Goal: Transaction & Acquisition: Book appointment/travel/reservation

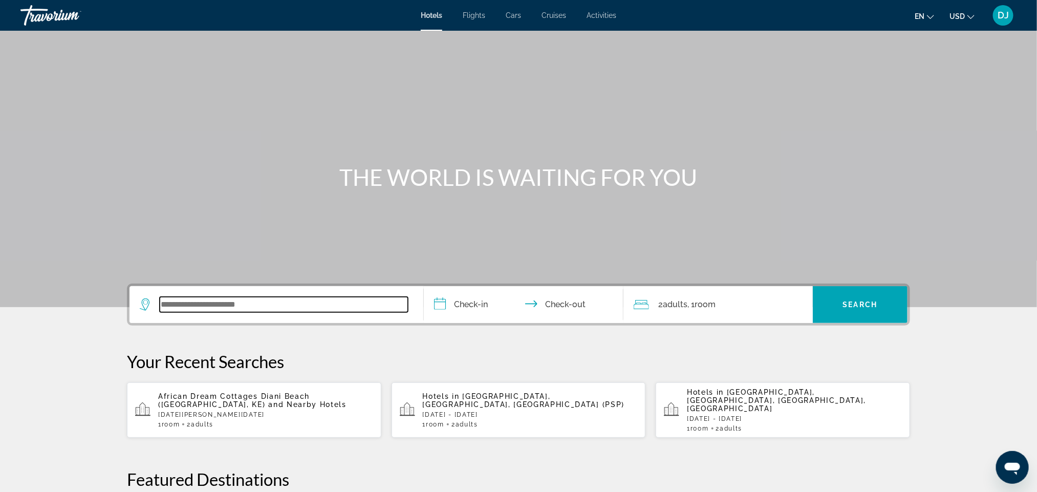
click at [160, 312] on input "Search widget" at bounding box center [284, 304] width 248 height 15
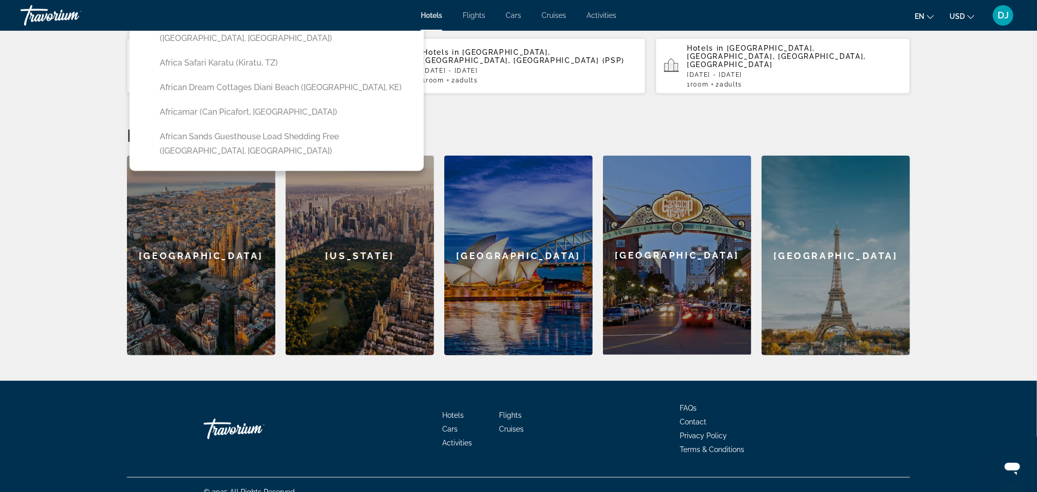
type input "******"
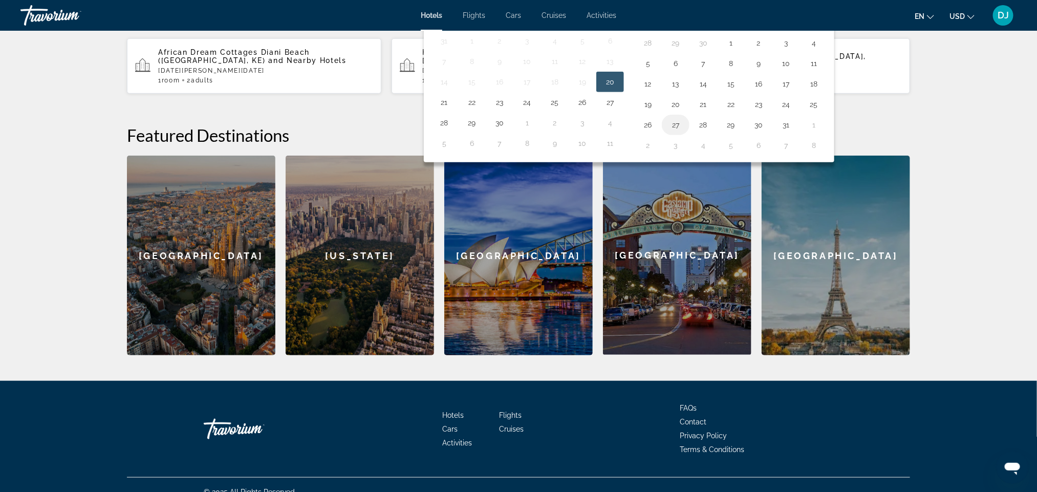
click at [684, 132] on button "27" at bounding box center [675, 125] width 16 height 14
click at [794, 132] on button "31" at bounding box center [786, 125] width 16 height 14
type input "**********"
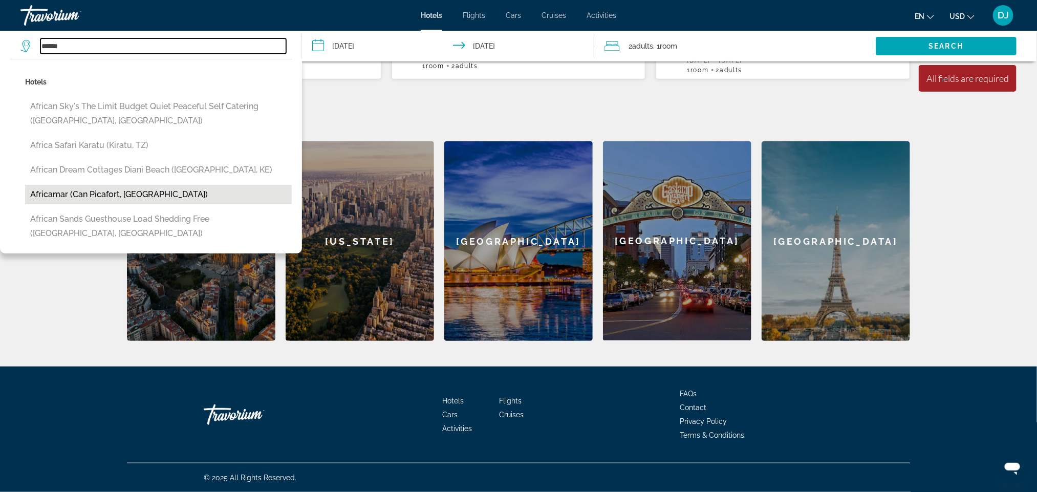
scroll to position [497, 0]
click at [85, 54] on input "******" at bounding box center [163, 45] width 246 height 15
drag, startPoint x: 82, startPoint y: 61, endPoint x: 23, endPoint y: 53, distance: 59.5
click at [40, 54] on div "******" at bounding box center [153, 45] width 266 height 15
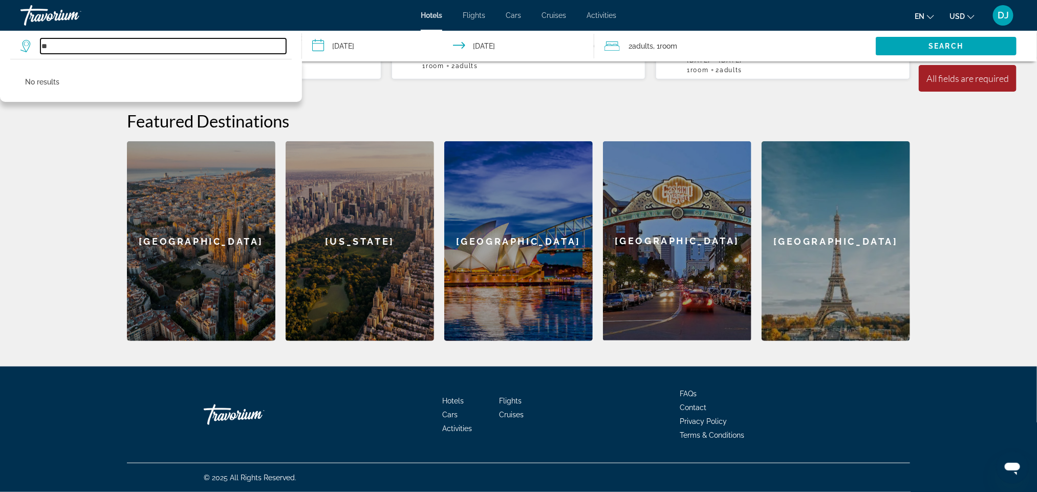
type input "*"
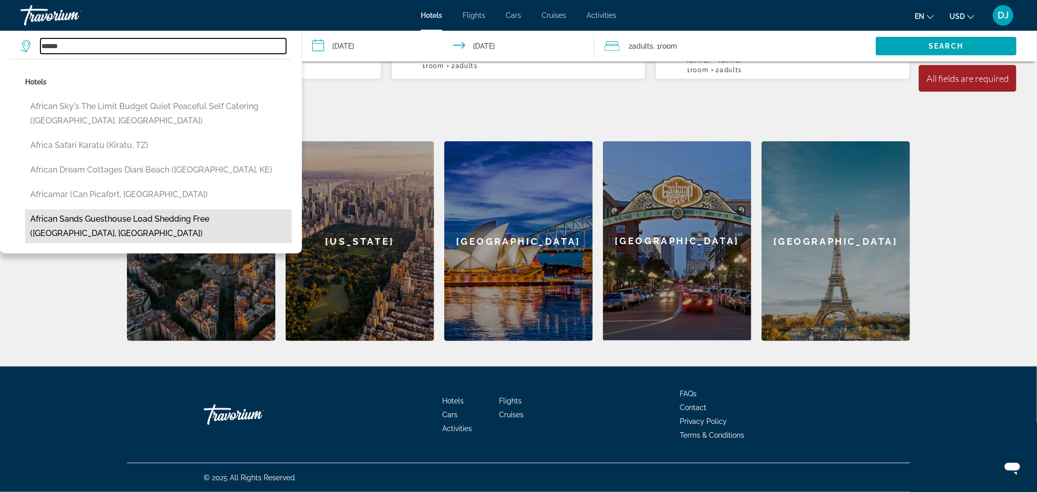
scroll to position [562, 0]
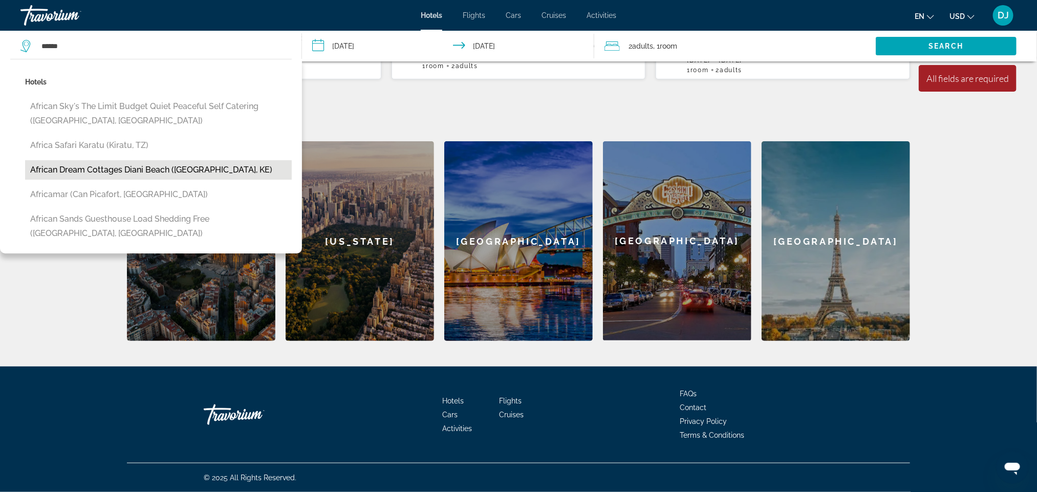
click at [99, 180] on button "African Dream Cottages Diani Beach (Mombasa, KE)" at bounding box center [158, 169] width 267 height 19
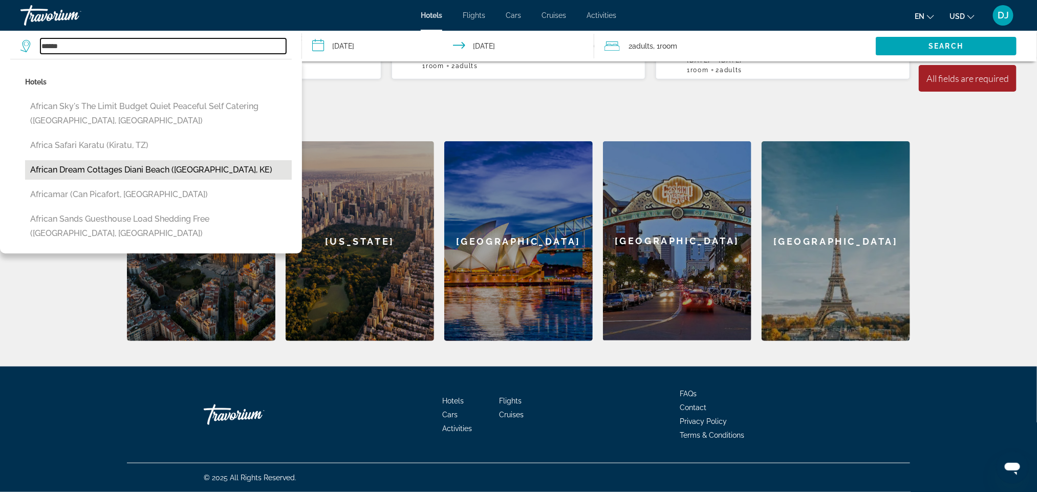
type input "**********"
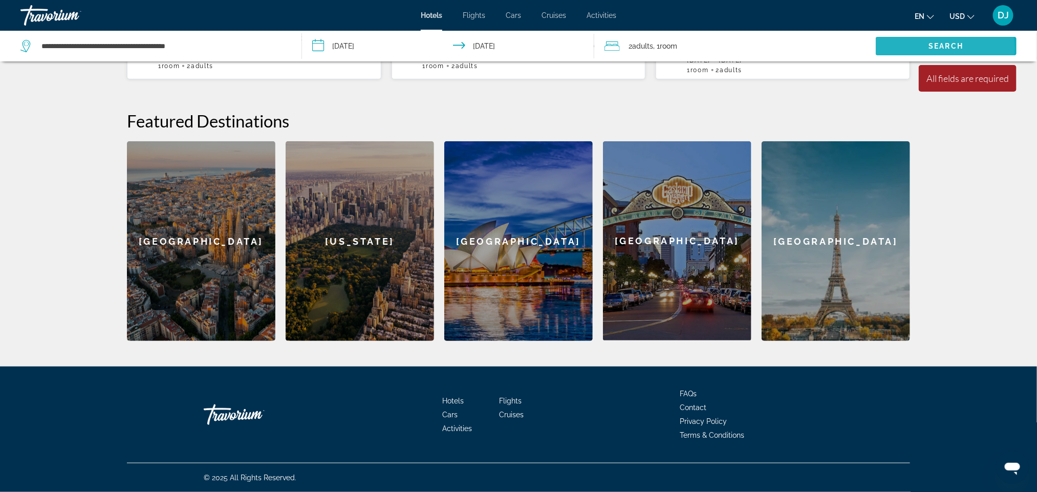
click at [930, 50] on span "Search" at bounding box center [946, 46] width 35 height 8
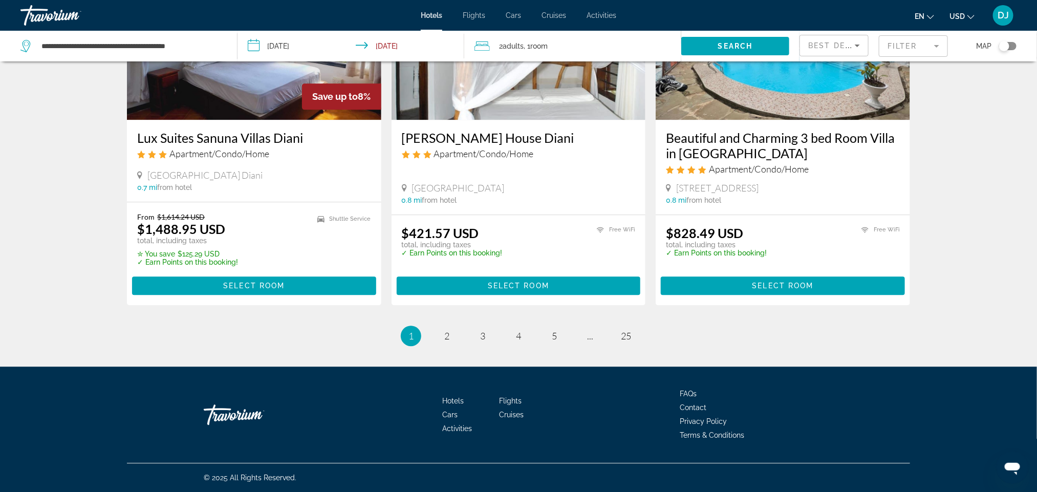
scroll to position [1904, 0]
click at [444, 330] on span "2" at bounding box center [446, 335] width 5 height 11
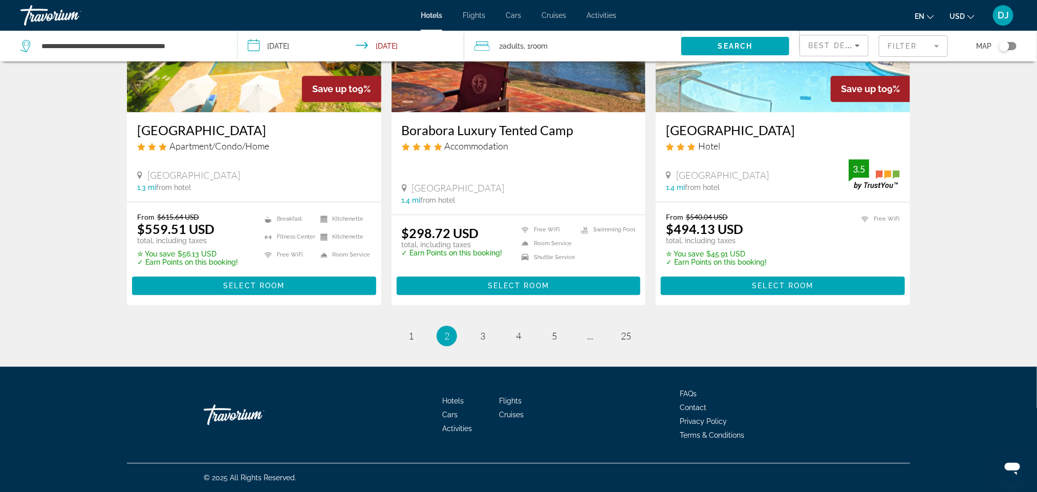
scroll to position [1916, 0]
click at [480, 330] on span "3" at bounding box center [482, 335] width 5 height 11
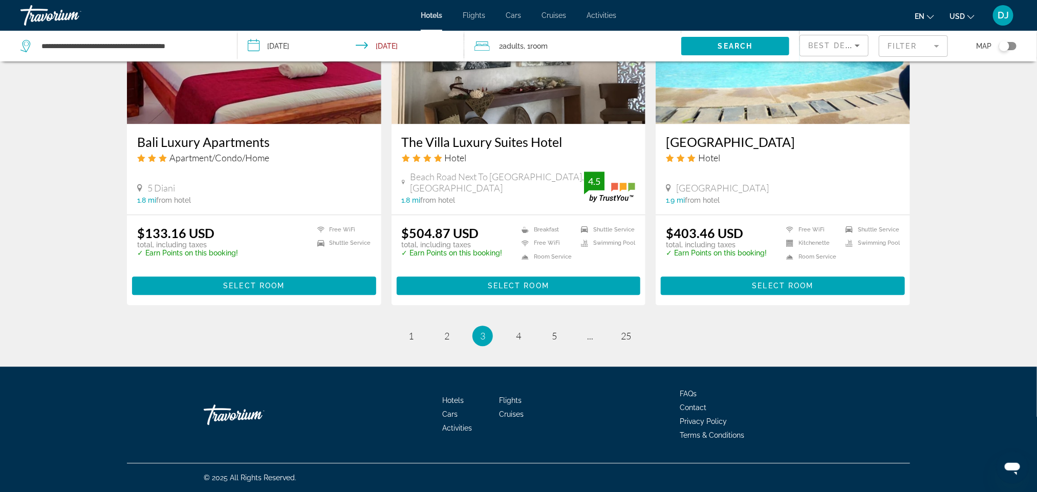
scroll to position [1919, 0]
click at [527, 326] on link "page 4" at bounding box center [519, 335] width 18 height 18
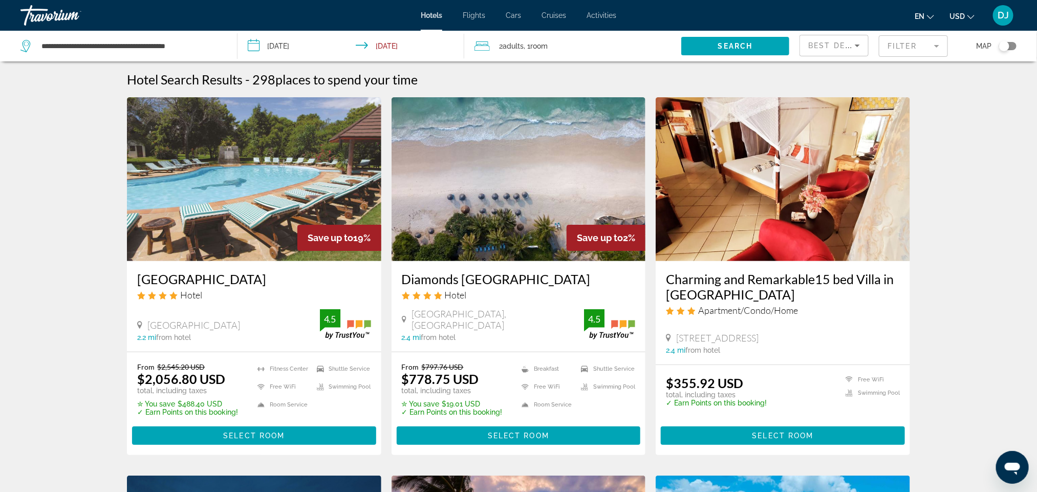
click at [926, 57] on mat-form-field "Filter" at bounding box center [913, 45] width 69 height 21
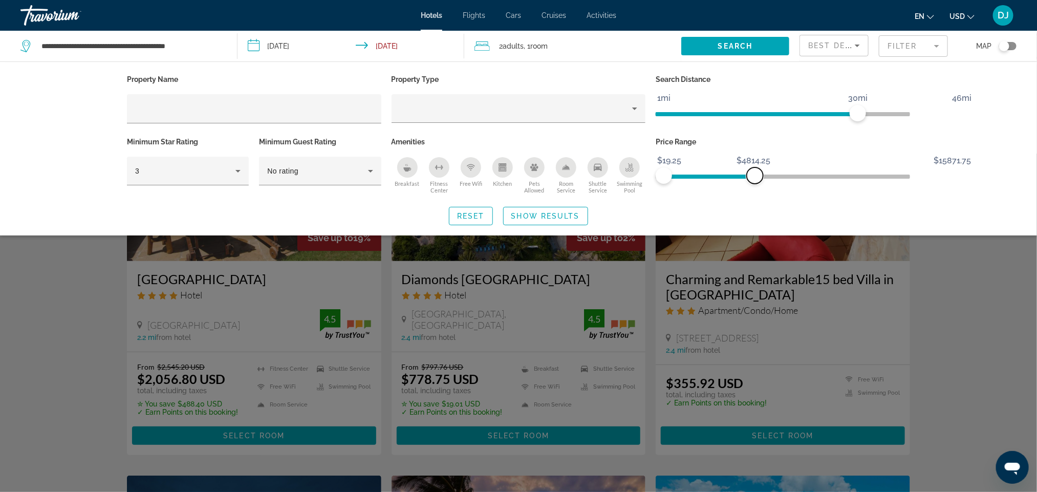
drag, startPoint x: 1007, startPoint y: 219, endPoint x: 791, endPoint y: 231, distance: 216.8
click at [791, 197] on div "Price Range $19.25 $15871.75 $19.25 $4814.25" at bounding box center [782, 166] width 265 height 62
click at [232, 177] on icon "Hotel Filters" at bounding box center [238, 171] width 12 height 12
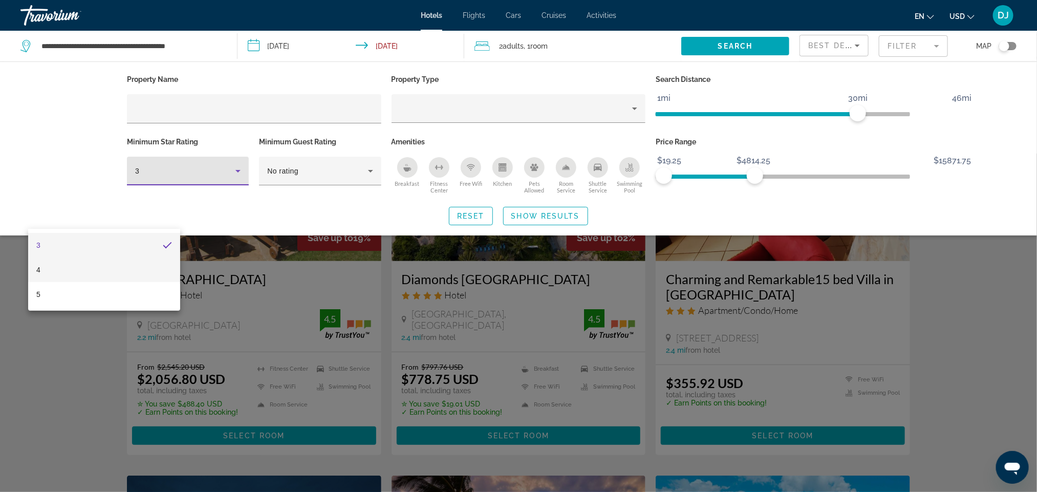
click at [74, 261] on mat-option "4" at bounding box center [104, 269] width 152 height 25
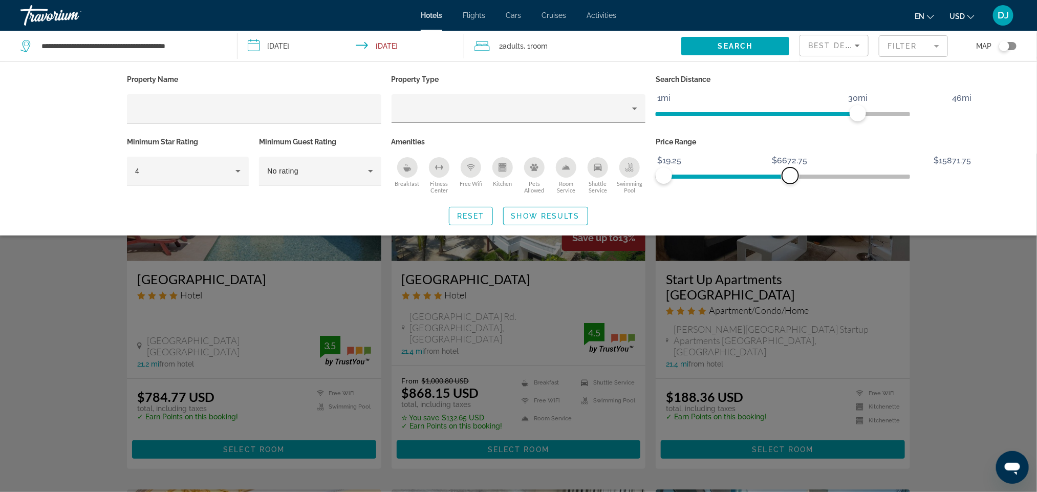
drag, startPoint x: 790, startPoint y: 220, endPoint x: 826, endPoint y: 220, distance: 36.3
click at [798, 184] on span "ngx-slider-max" at bounding box center [790, 175] width 16 height 16
click at [718, 50] on span "Search" at bounding box center [735, 46] width 35 height 8
click at [543, 220] on span "Show Results" at bounding box center [545, 216] width 69 height 8
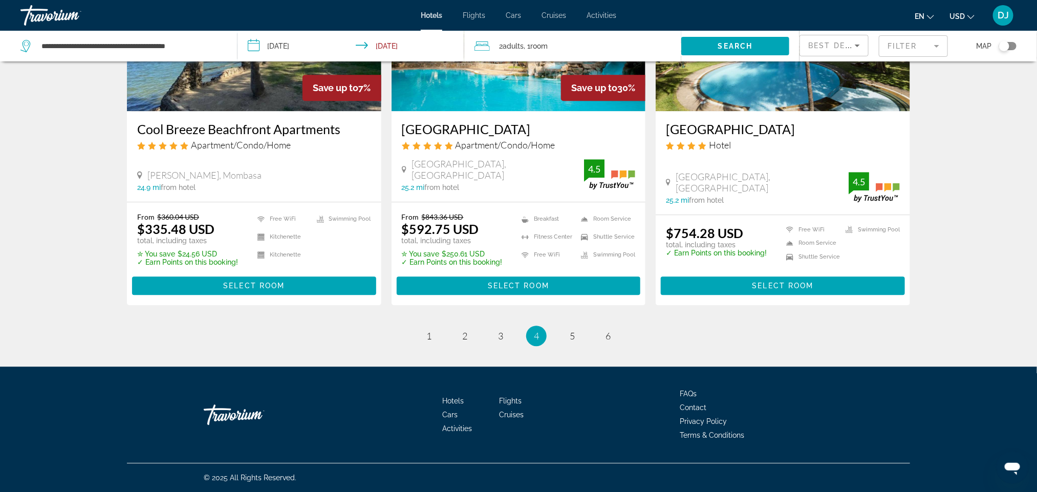
scroll to position [1841, 0]
click at [611, 341] on span "6" at bounding box center [607, 335] width 5 height 11
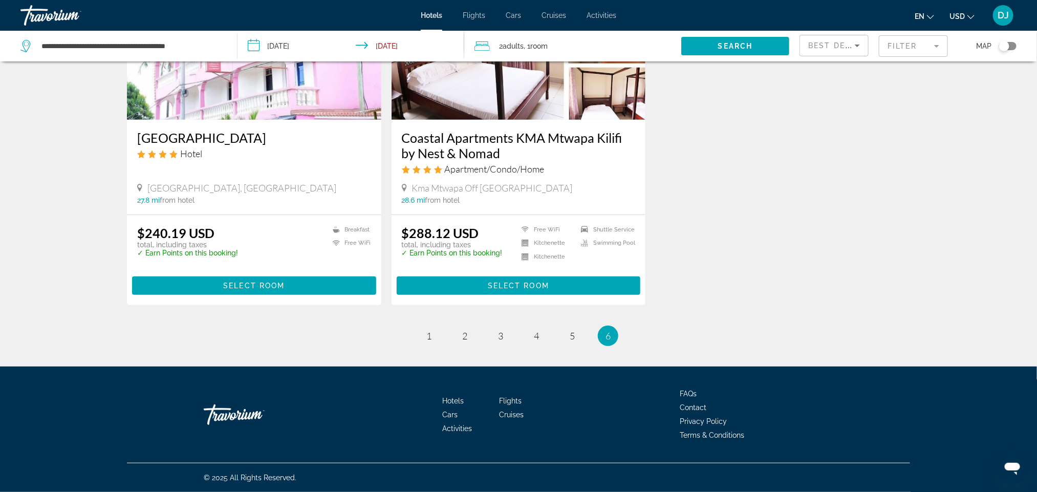
scroll to position [307, 0]
click at [420, 345] on link "page 1" at bounding box center [429, 336] width 18 height 18
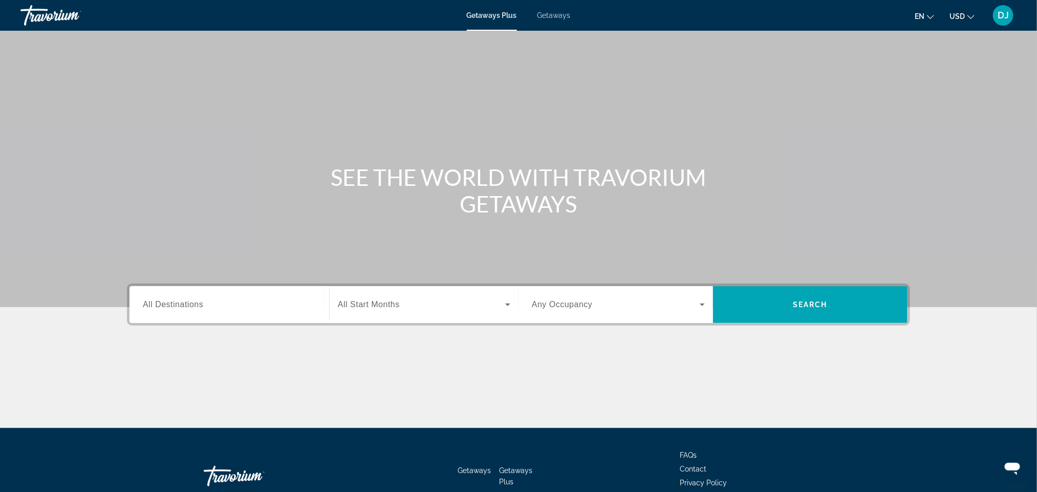
click at [143, 319] on div "Search widget" at bounding box center [229, 304] width 173 height 29
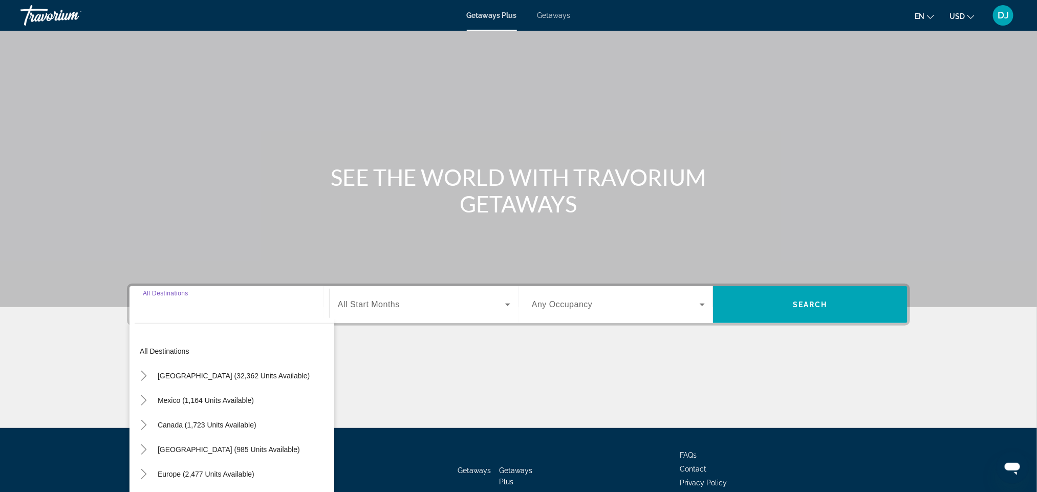
scroll to position [268, 0]
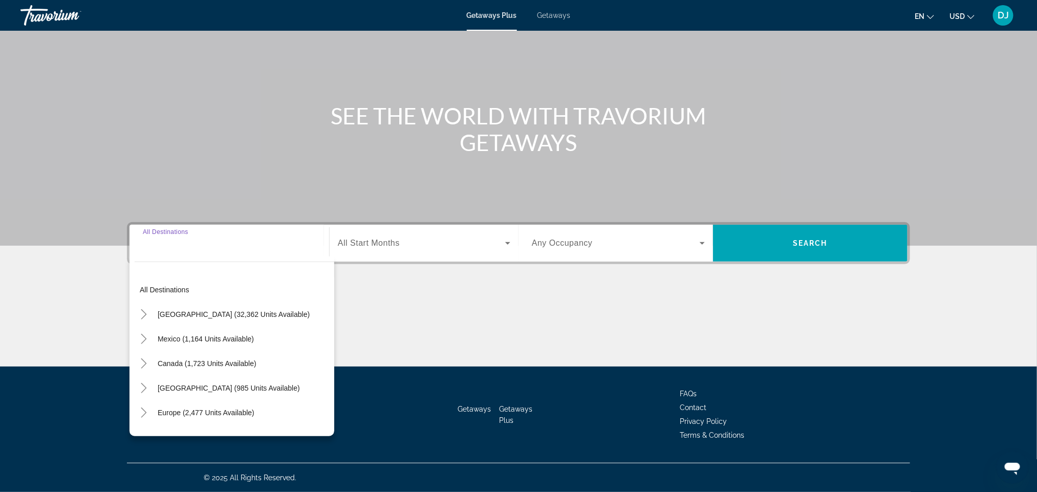
click at [146, 237] on input "Destination All Destinations" at bounding box center [229, 243] width 173 height 12
click at [143, 237] on input "Destination All Destinations" at bounding box center [229, 243] width 173 height 12
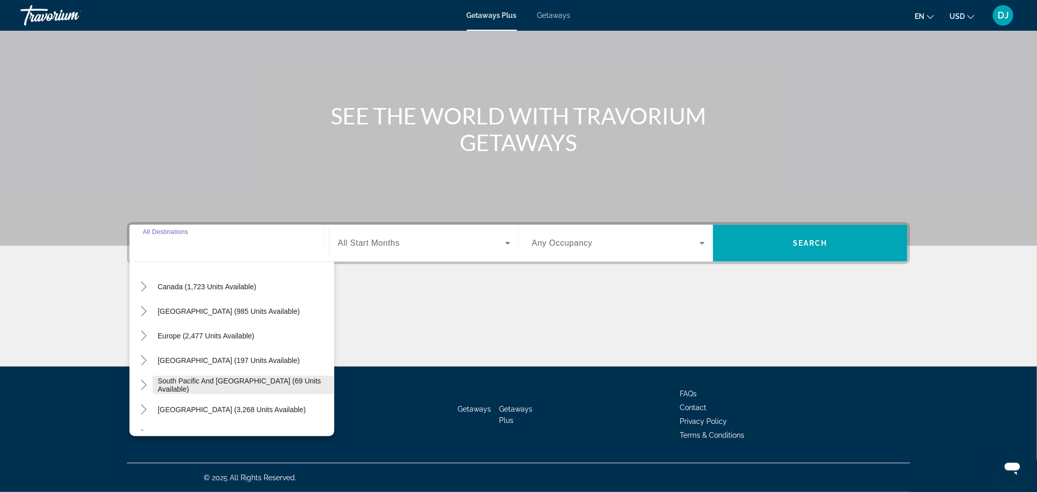
scroll to position [109, 0]
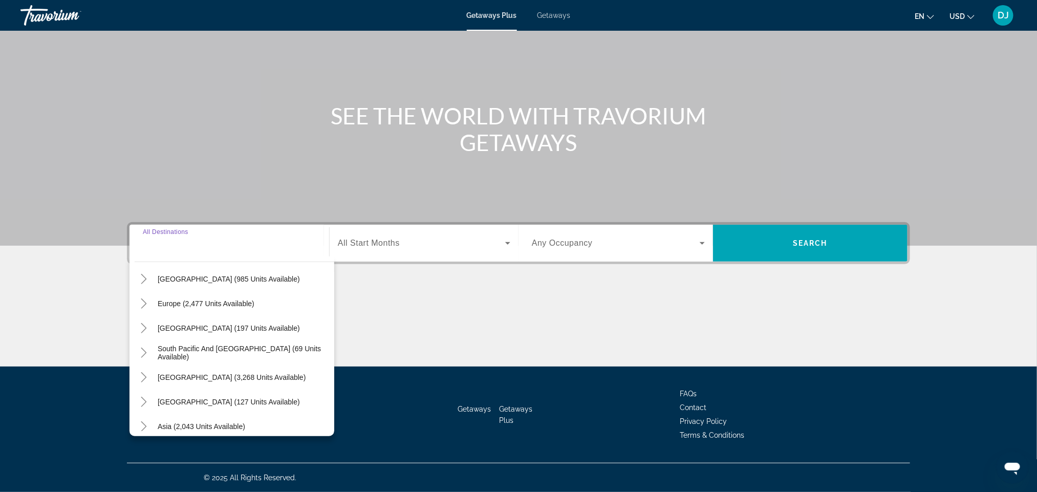
click at [158, 447] on span "Africa (100 units available)" at bounding box center [201, 451] width 86 height 8
type input "**********"
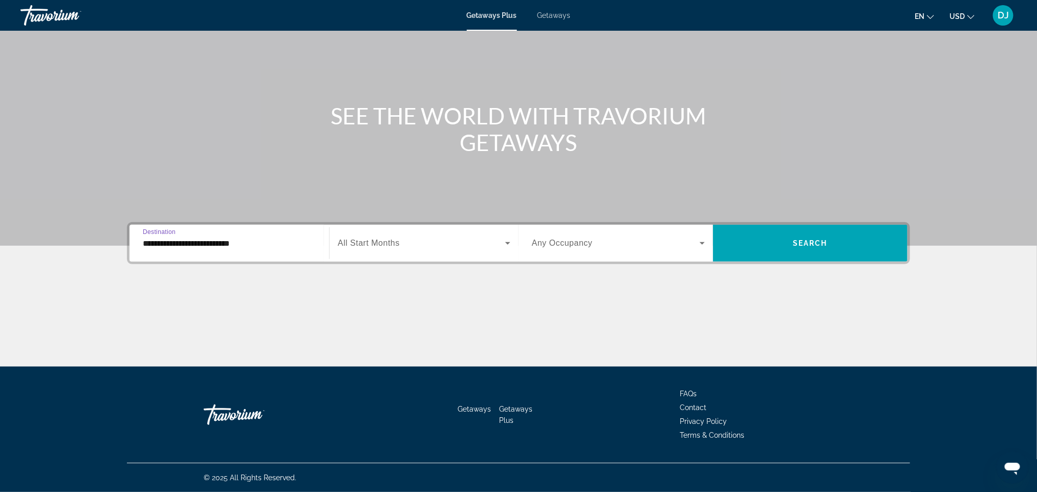
click at [355, 238] on span "All Start Months" at bounding box center [369, 242] width 62 height 9
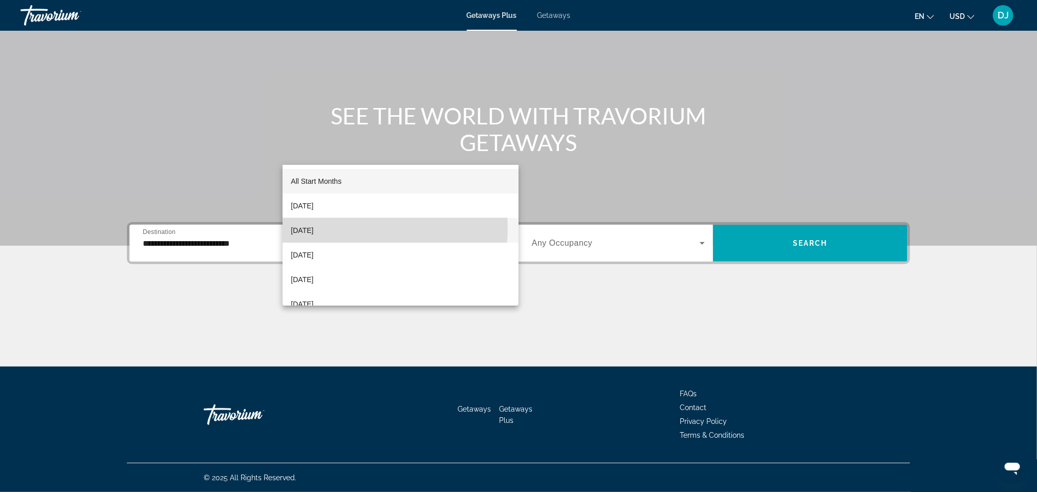
click at [313, 228] on span "[DATE]" at bounding box center [302, 230] width 23 height 12
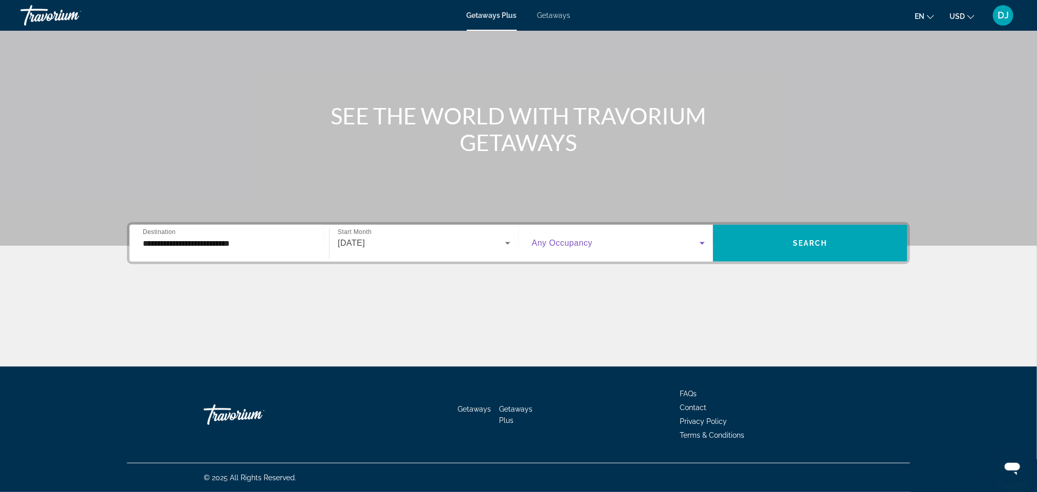
click at [708, 237] on icon "Search widget" at bounding box center [702, 243] width 12 height 12
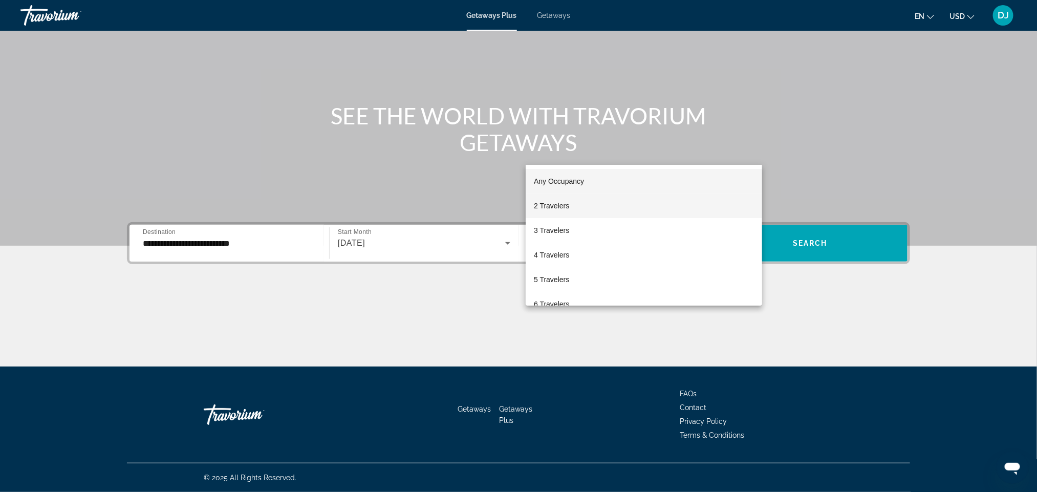
click at [568, 204] on span "2 Travelers" at bounding box center [551, 206] width 35 height 12
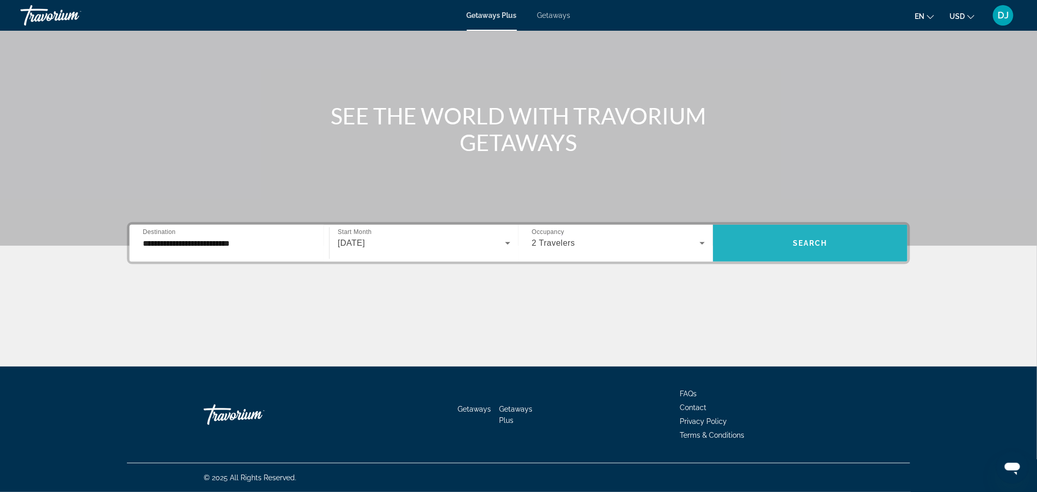
click at [827, 239] on span "Search" at bounding box center [810, 243] width 35 height 8
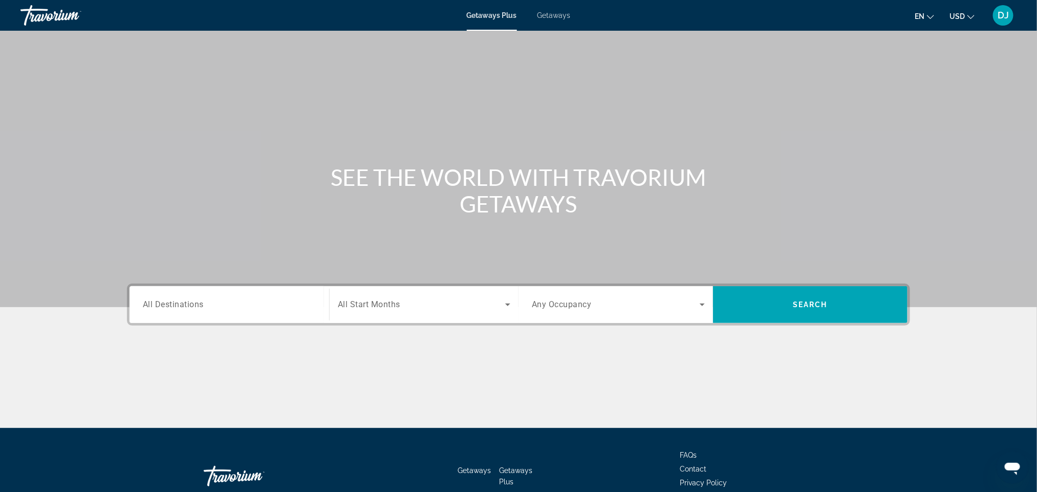
click at [562, 18] on span "Getaways" at bounding box center [553, 15] width 33 height 8
click at [152, 311] on input "Destination All Destinations" at bounding box center [229, 305] width 173 height 12
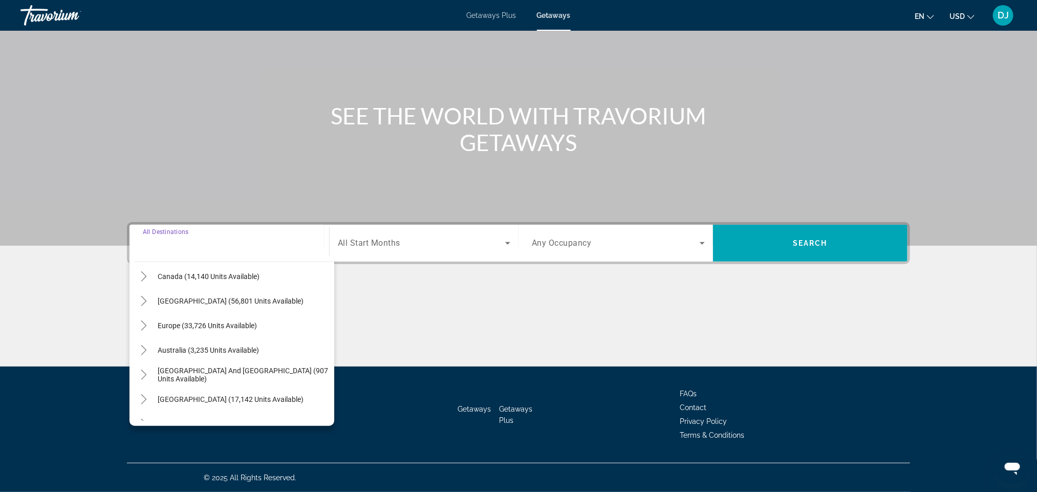
scroll to position [109, 0]
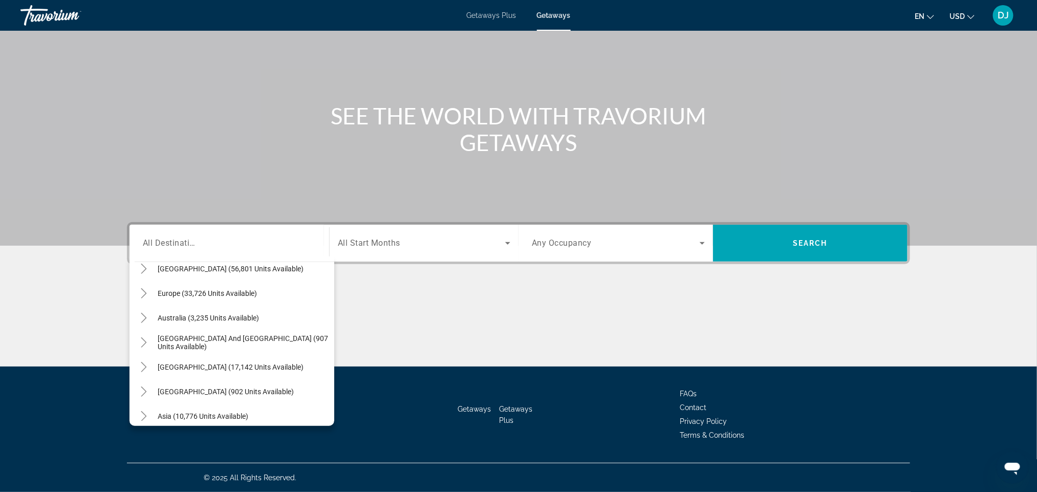
click at [158, 437] on span "Africa (586 units available)" at bounding box center [201, 441] width 86 height 8
type input "**********"
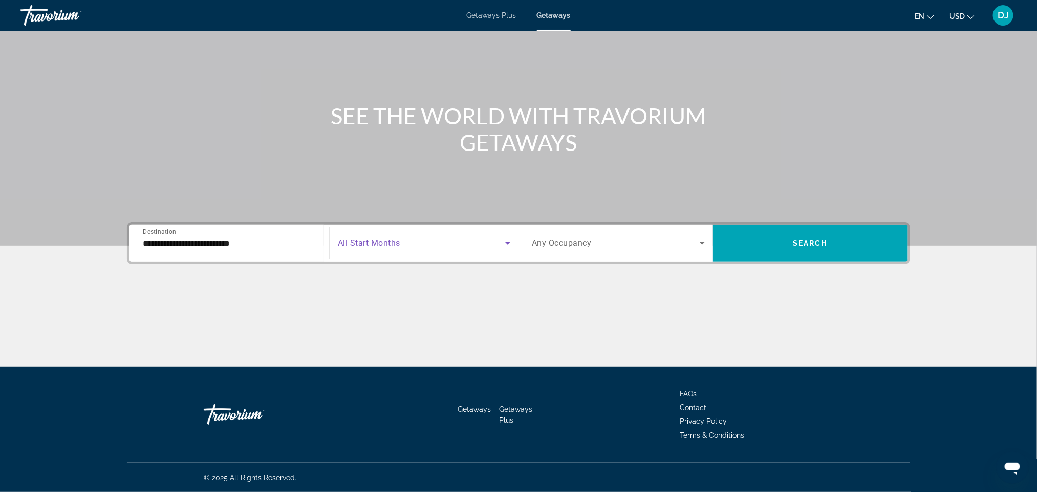
click at [510, 242] on icon "Search widget" at bounding box center [507, 243] width 5 height 3
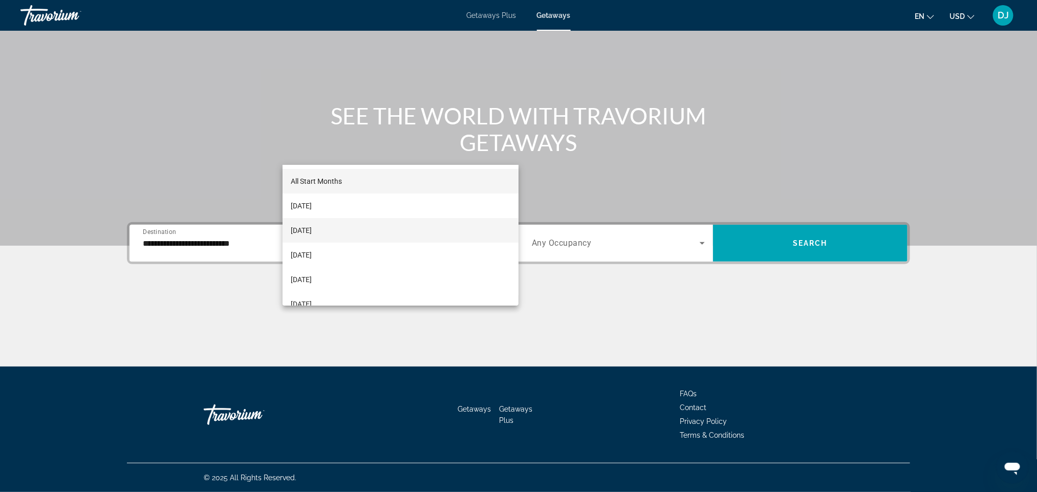
click at [312, 229] on span "[DATE]" at bounding box center [301, 230] width 21 height 12
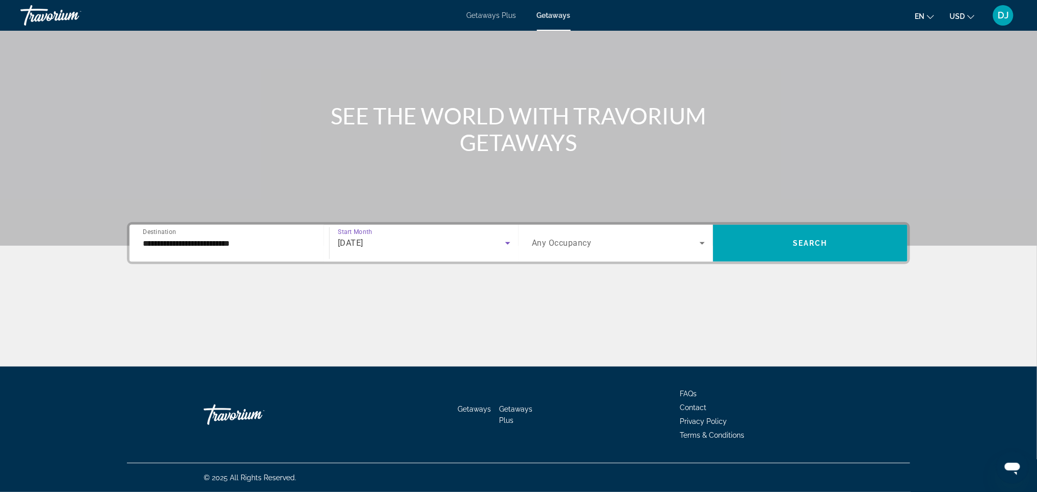
click at [708, 237] on icon "Search widget" at bounding box center [702, 243] width 12 height 12
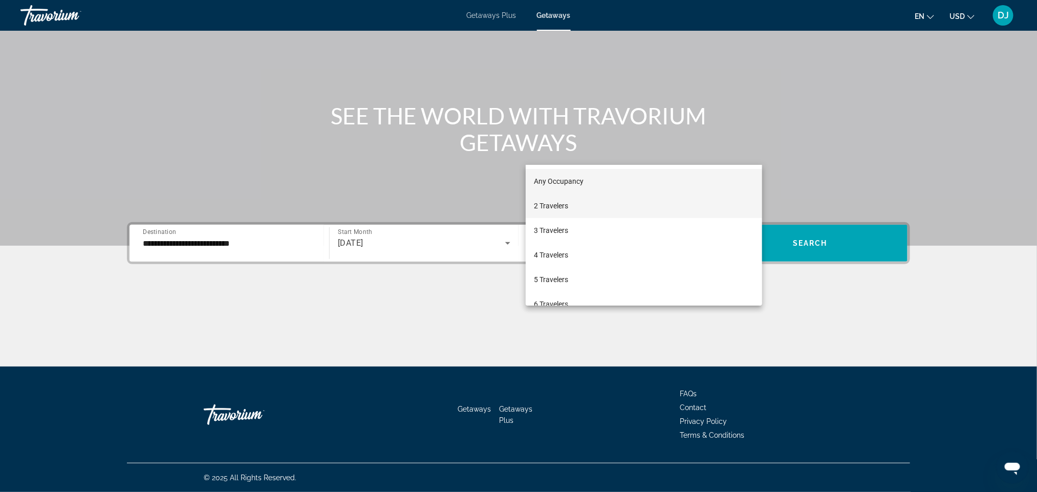
click at [561, 203] on span "2 Travelers" at bounding box center [551, 206] width 34 height 12
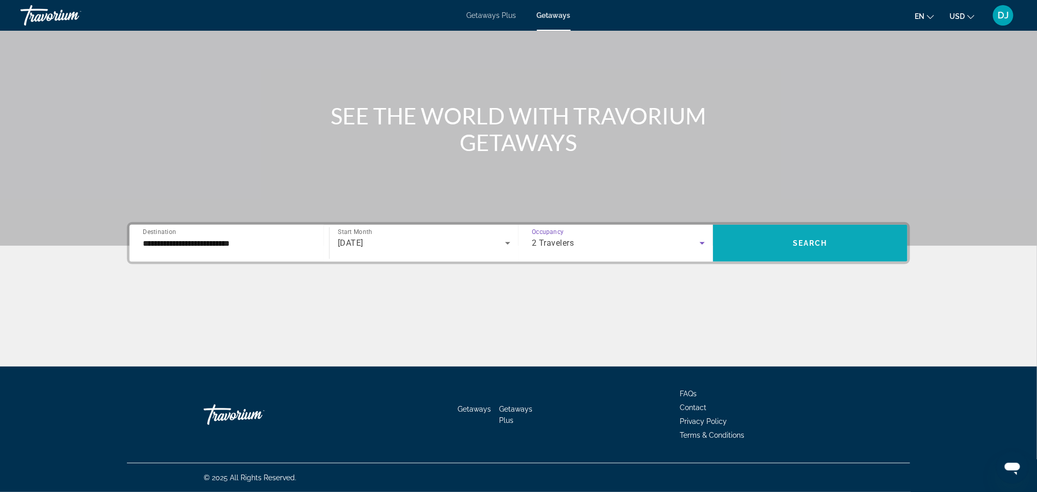
click at [827, 239] on span "Search" at bounding box center [810, 243] width 35 height 8
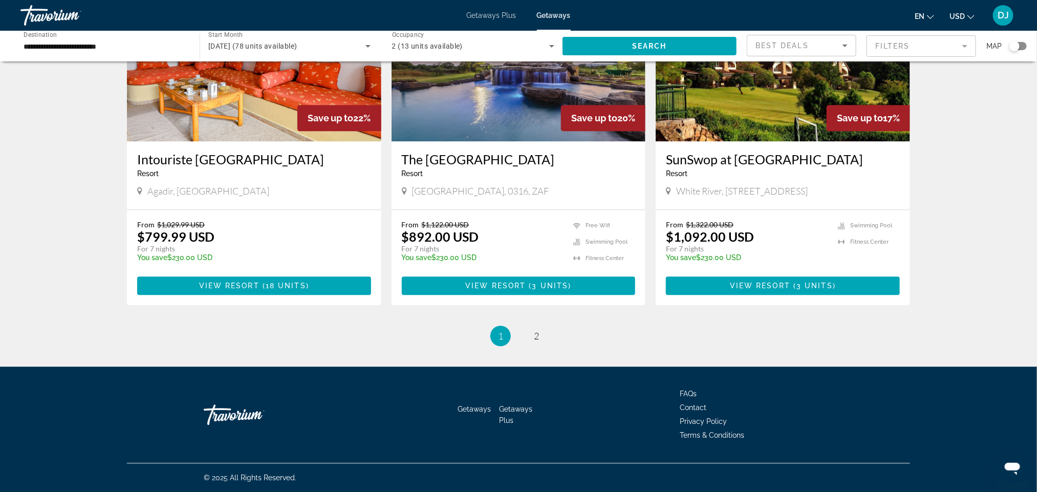
scroll to position [1612, 0]
click at [539, 341] on span "2" at bounding box center [536, 335] width 5 height 11
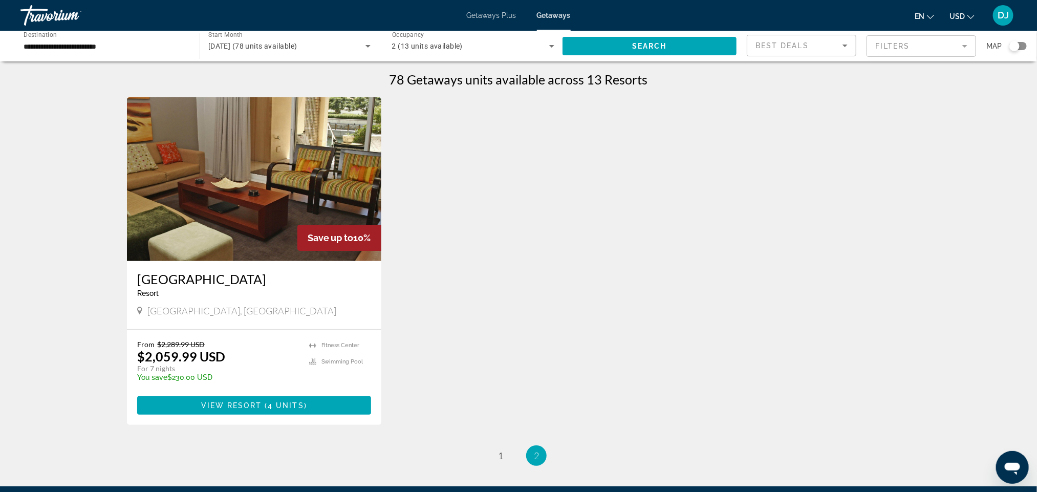
click at [212, 227] on img "Main content" at bounding box center [254, 179] width 254 height 164
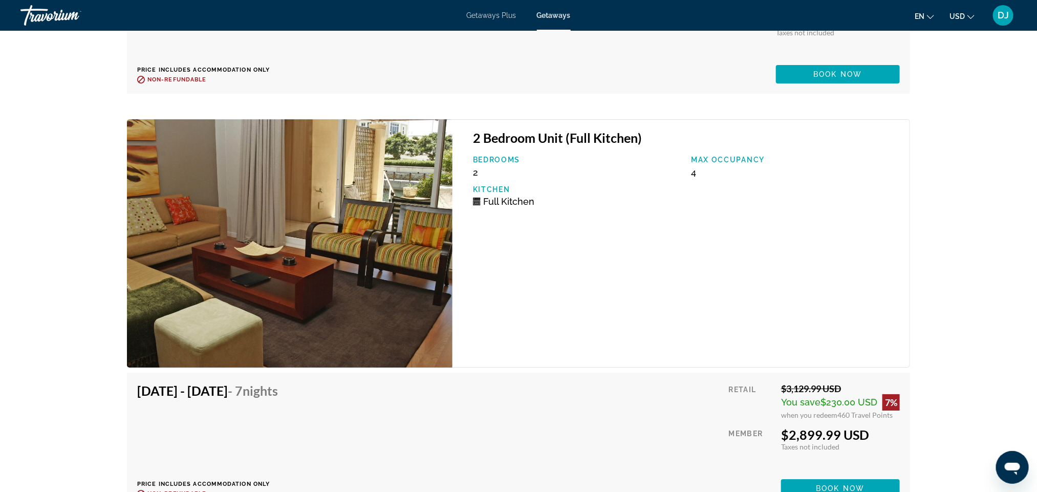
scroll to position [1919, 0]
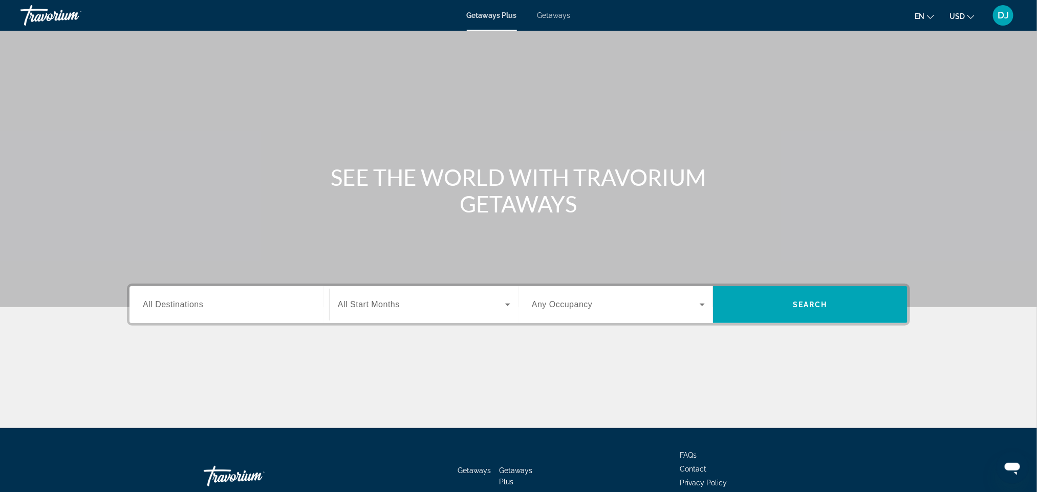
click at [143, 319] on div "Search widget" at bounding box center [229, 304] width 173 height 29
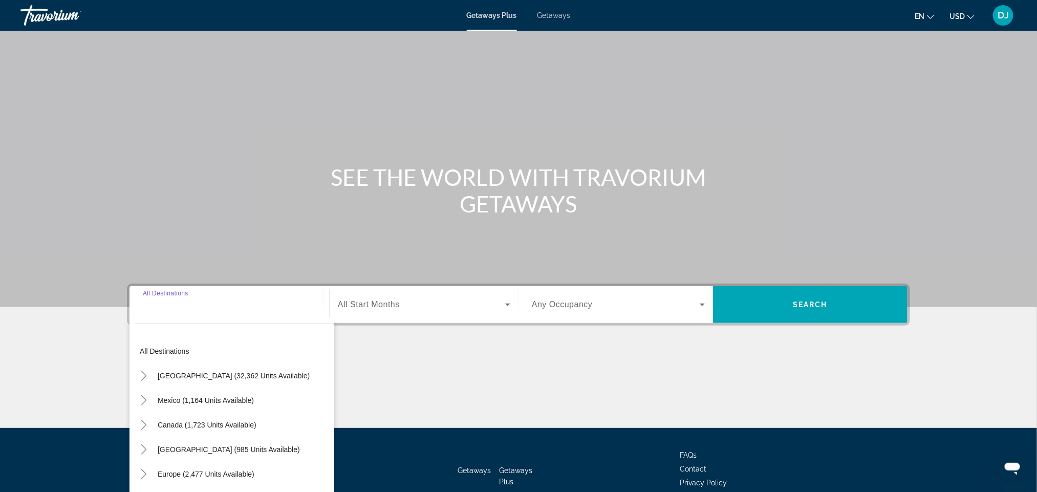
scroll to position [268, 0]
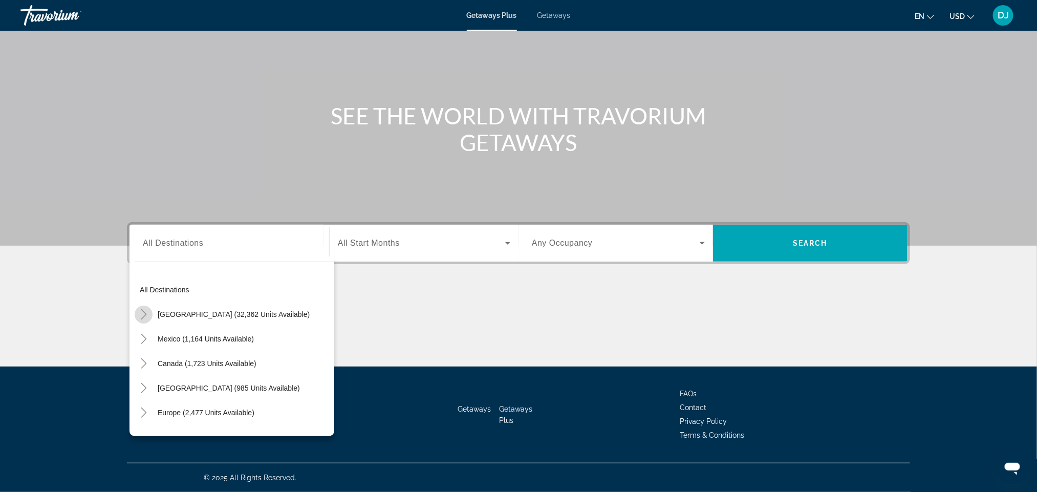
click at [139, 309] on icon "Toggle United States (32,362 units available)" at bounding box center [144, 314] width 10 height 10
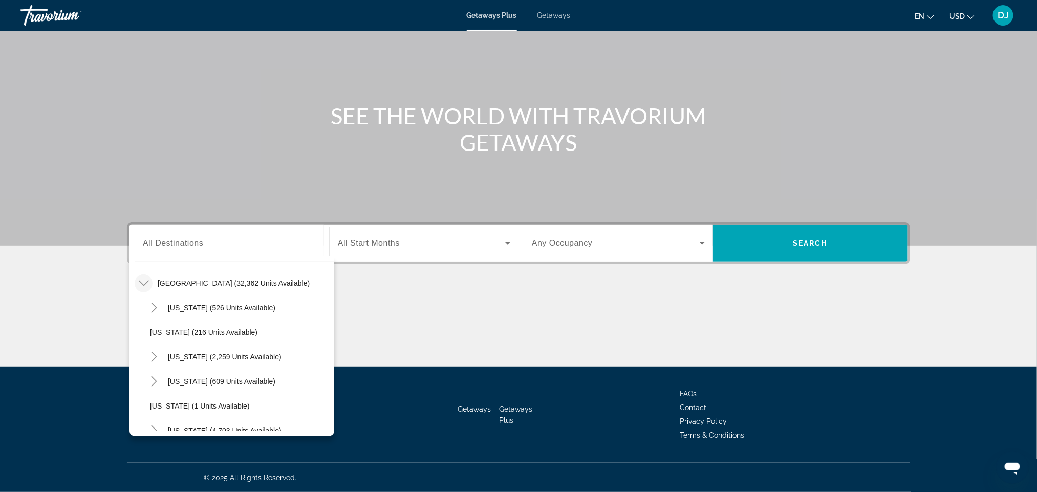
scroll to position [108, 0]
click at [168, 399] on span "Hawaii (42 units available)" at bounding box center [219, 403] width 103 height 8
type input "**********"
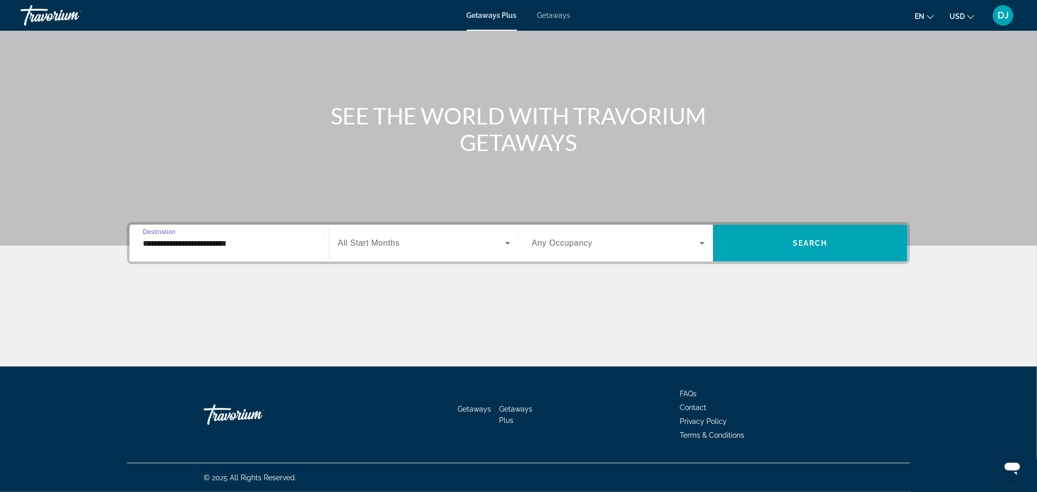
click at [508, 237] on icon "Search widget" at bounding box center [508, 243] width 12 height 12
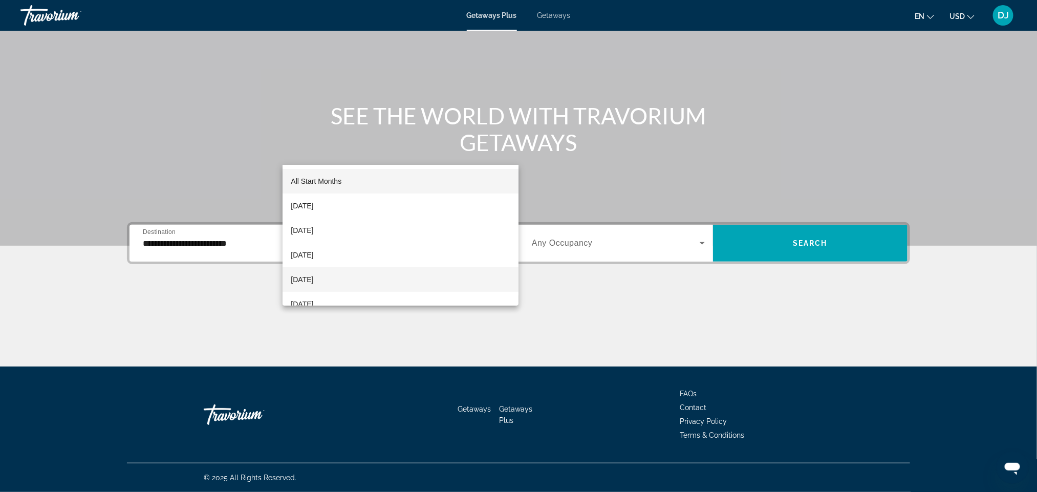
click at [313, 278] on span "[DATE]" at bounding box center [302, 279] width 23 height 12
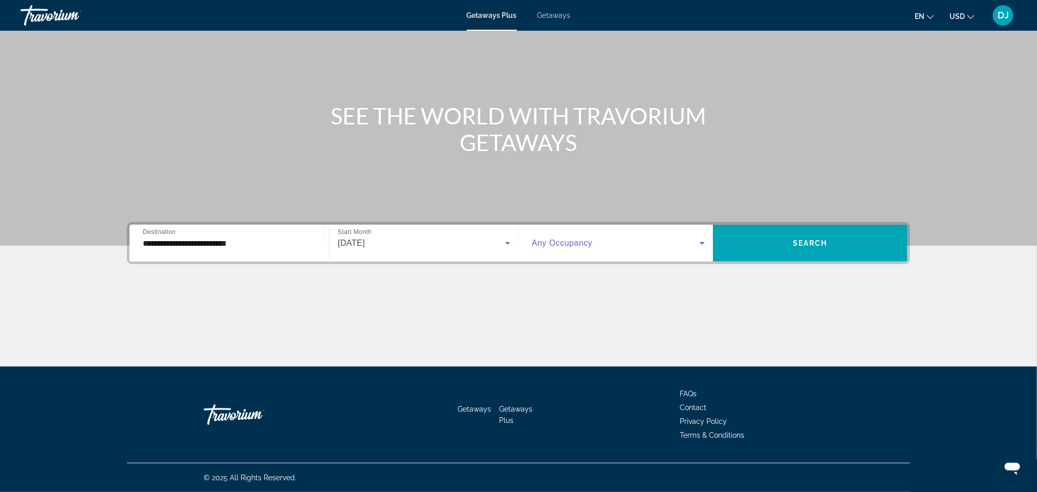
click at [708, 237] on icon "Search widget" at bounding box center [702, 243] width 12 height 12
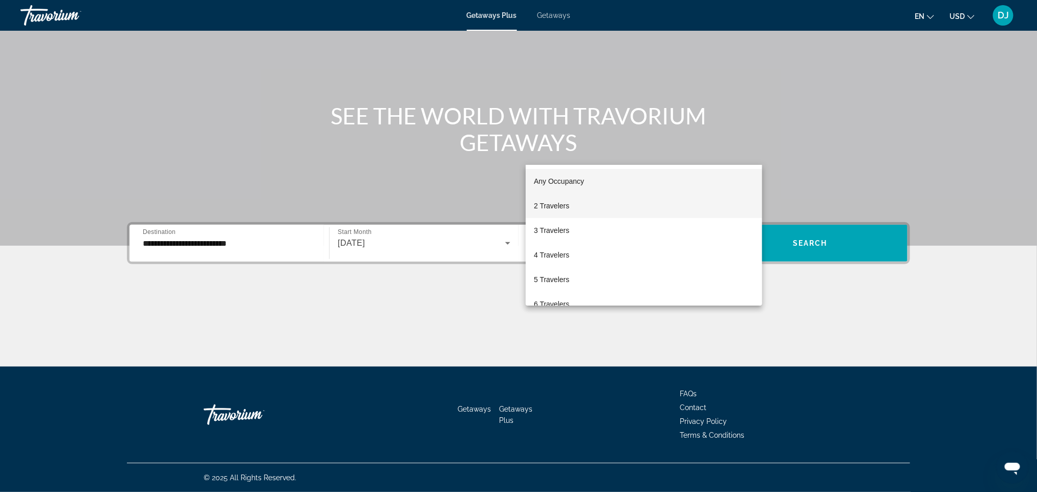
click at [554, 210] on span "2 Travelers" at bounding box center [551, 206] width 35 height 12
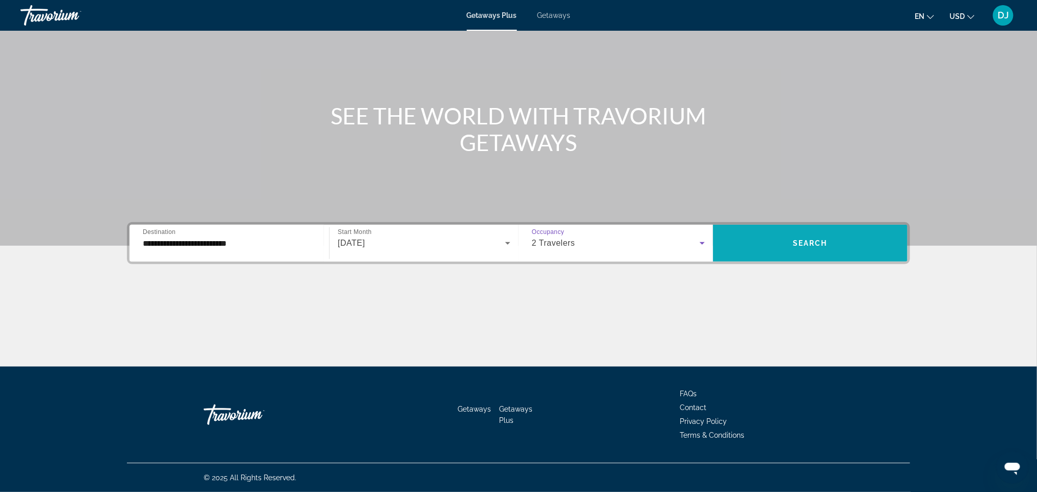
click at [827, 239] on span "Search" at bounding box center [810, 243] width 35 height 8
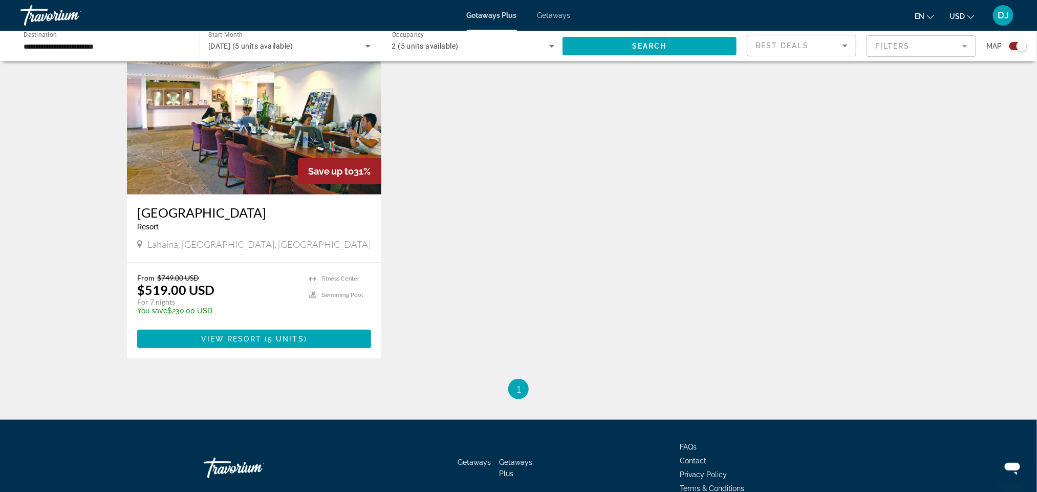
scroll to position [461, 0]
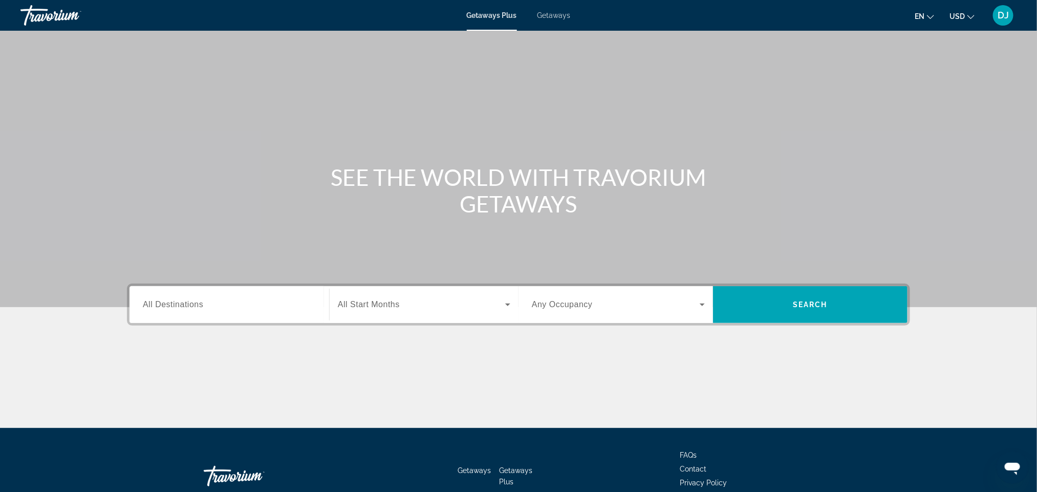
click at [571, 19] on span "Getaways" at bounding box center [553, 15] width 33 height 8
click at [143, 309] on span "All Destinations" at bounding box center [173, 304] width 60 height 9
click at [143, 311] on input "Destination All Destinations" at bounding box center [229, 305] width 173 height 12
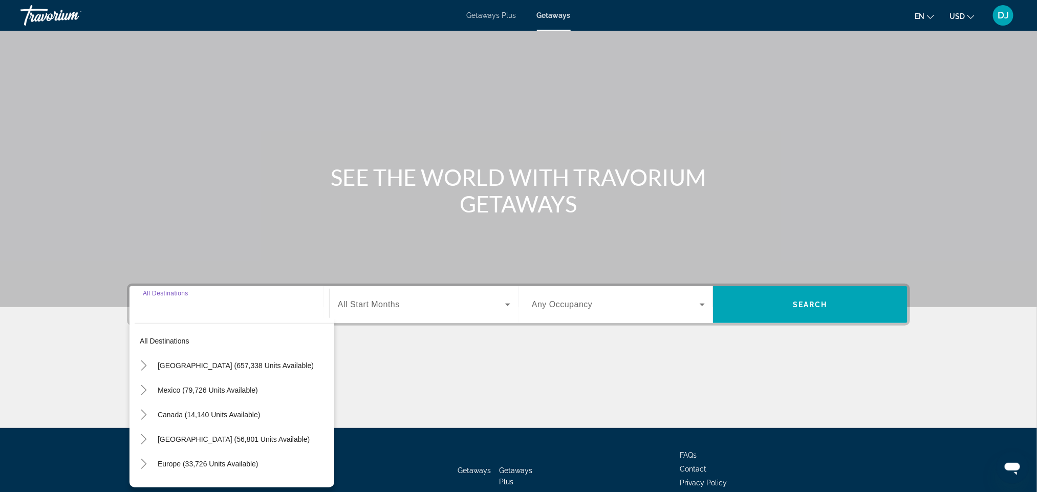
scroll to position [268, 0]
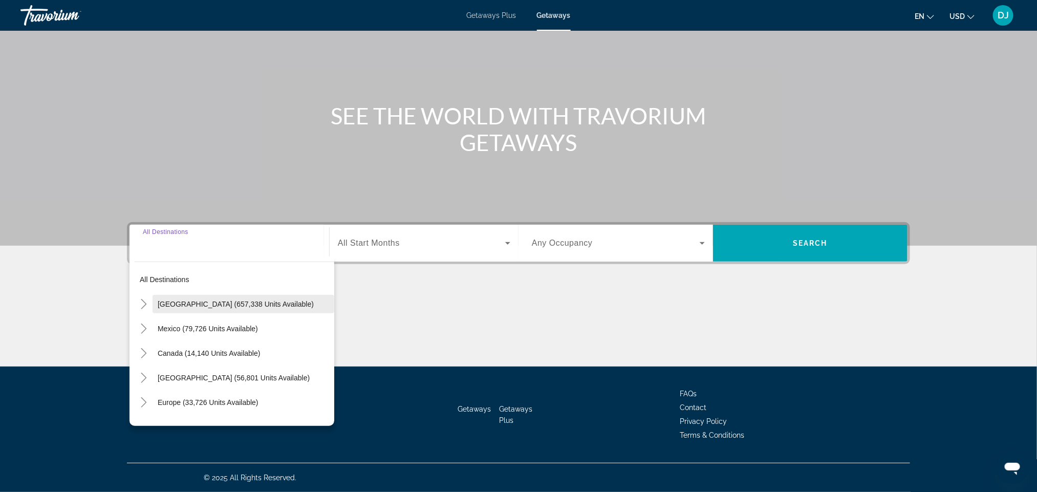
click at [152, 292] on span "Search widget" at bounding box center [243, 304] width 182 height 25
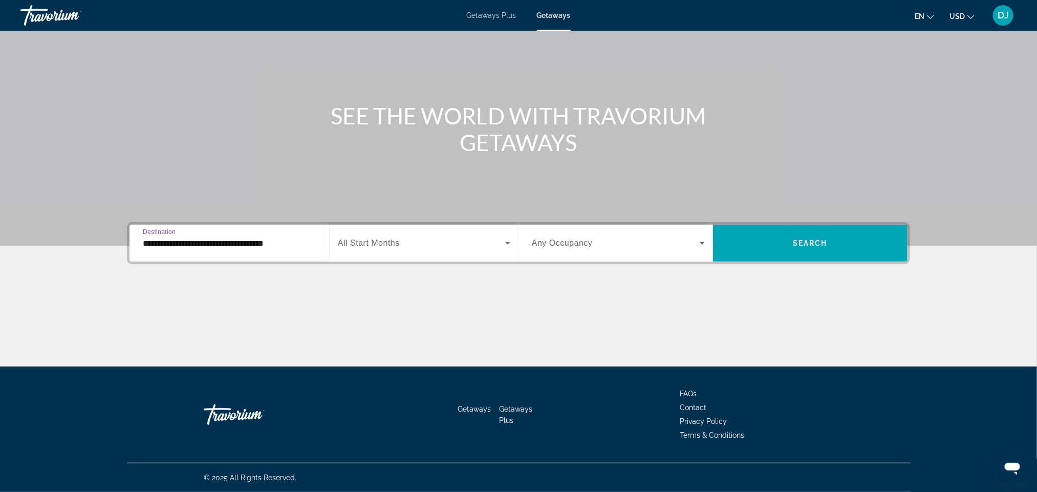
click at [143, 237] on input "**********" at bounding box center [229, 243] width 173 height 12
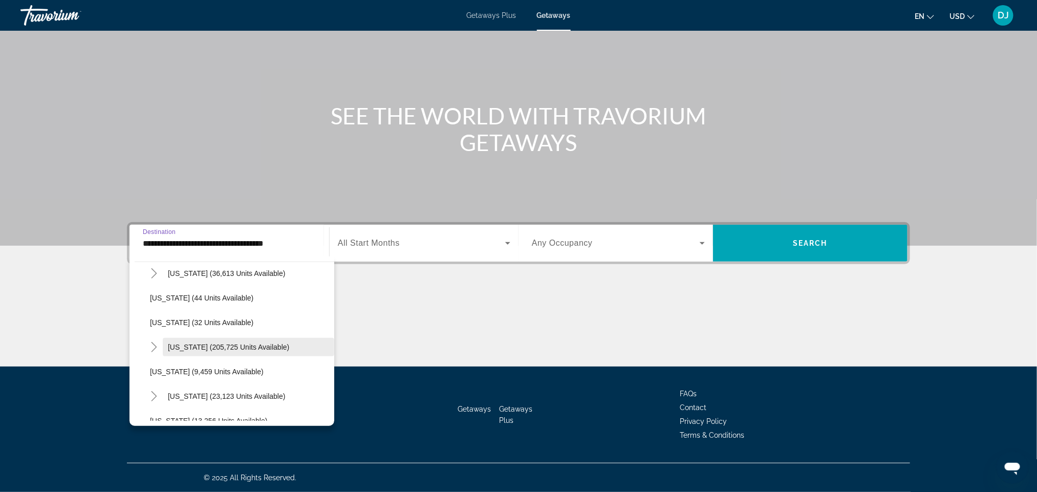
scroll to position [230, 0]
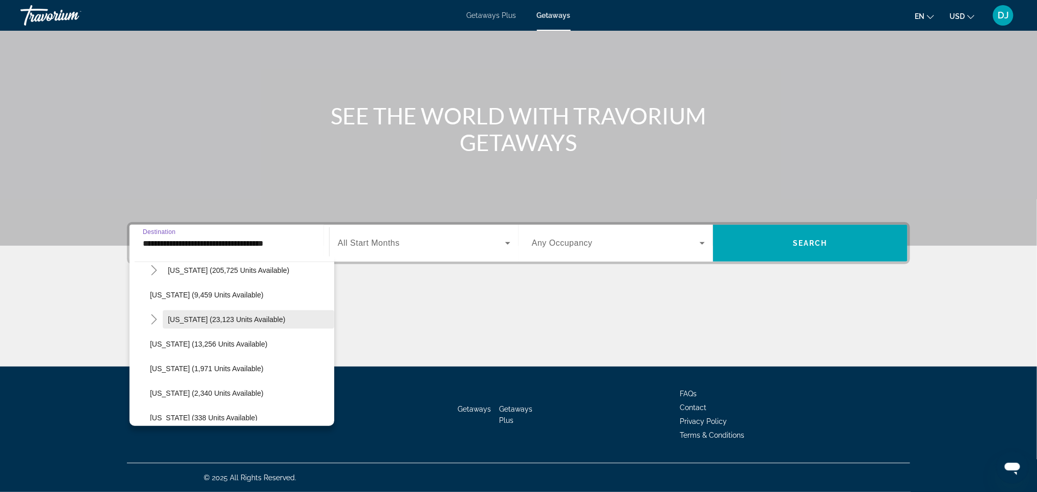
click at [168, 315] on span "[US_STATE] (23,123 units available)" at bounding box center [227, 319] width 118 height 8
type input "**********"
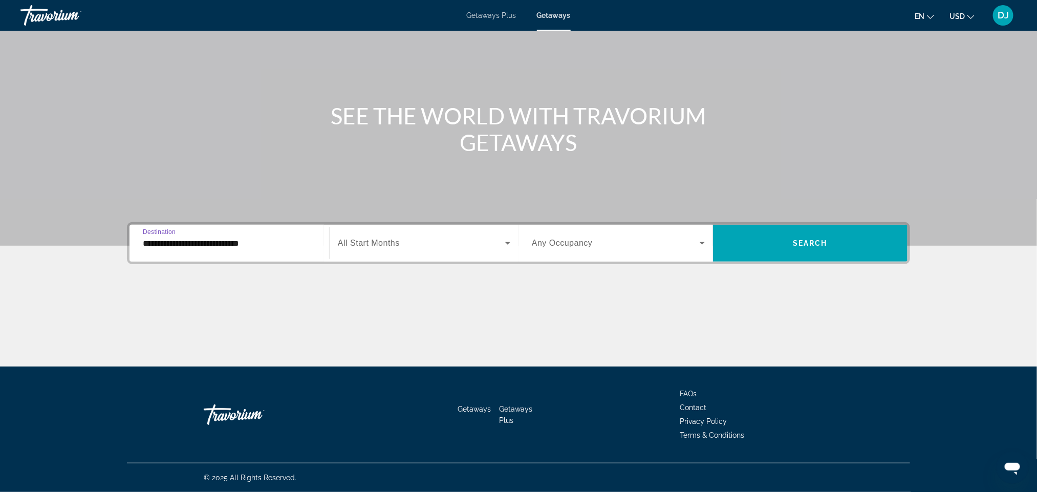
scroll to position [268, 0]
click at [370, 238] on span "All Start Months" at bounding box center [369, 242] width 62 height 9
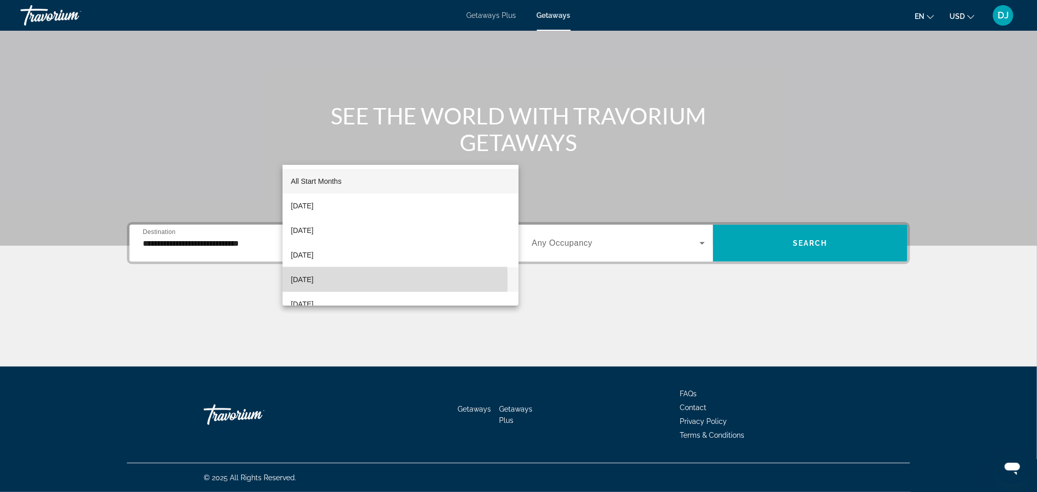
click at [312, 279] on span "[DATE]" at bounding box center [302, 279] width 23 height 12
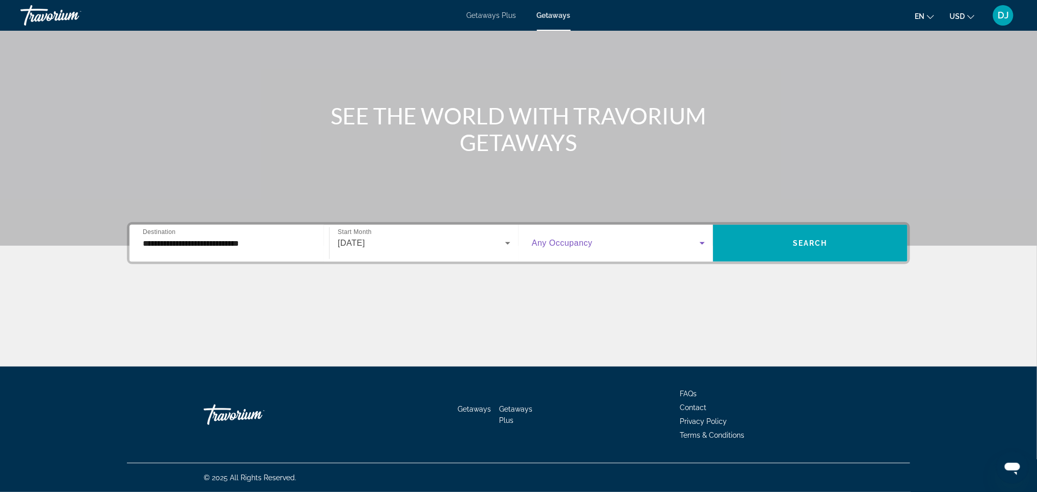
click at [708, 237] on icon "Search widget" at bounding box center [702, 243] width 12 height 12
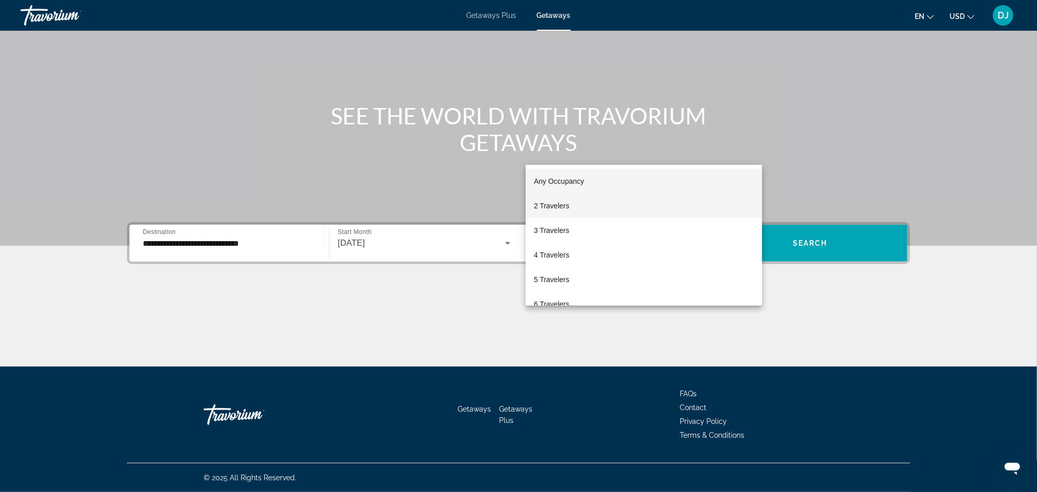
click at [546, 203] on span "2 Travelers" at bounding box center [551, 206] width 35 height 12
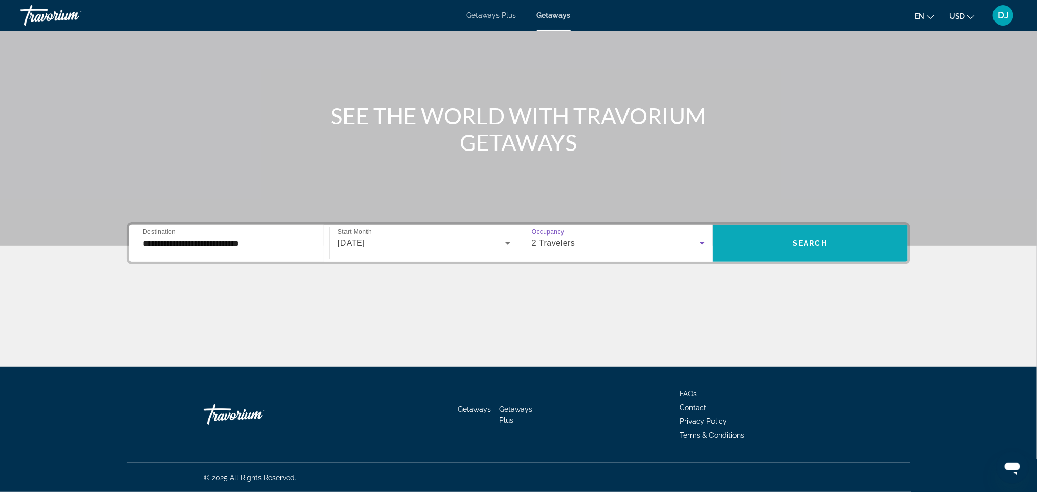
drag, startPoint x: 875, startPoint y: 123, endPoint x: 877, endPoint y: 129, distance: 5.8
click at [877, 222] on div "**********" at bounding box center [518, 243] width 783 height 42
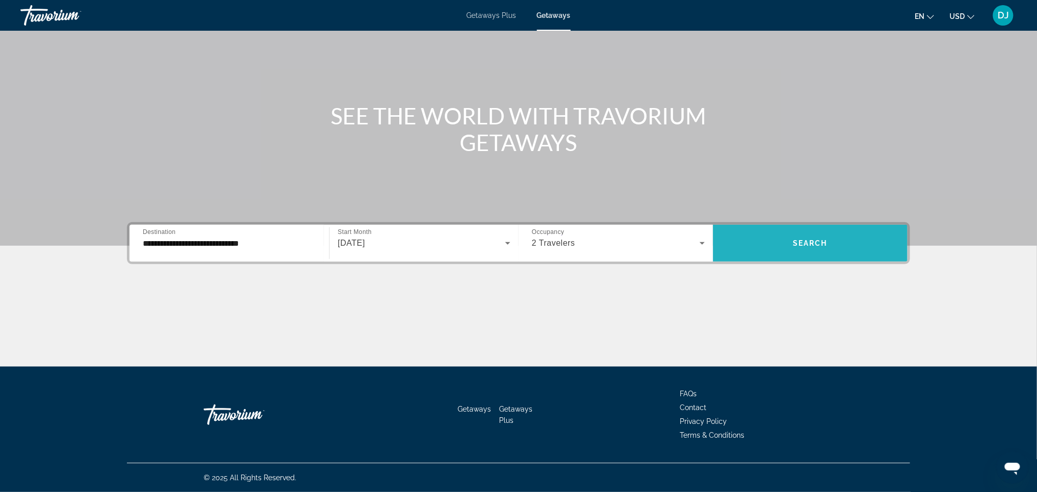
click at [827, 239] on span "Search" at bounding box center [810, 243] width 35 height 8
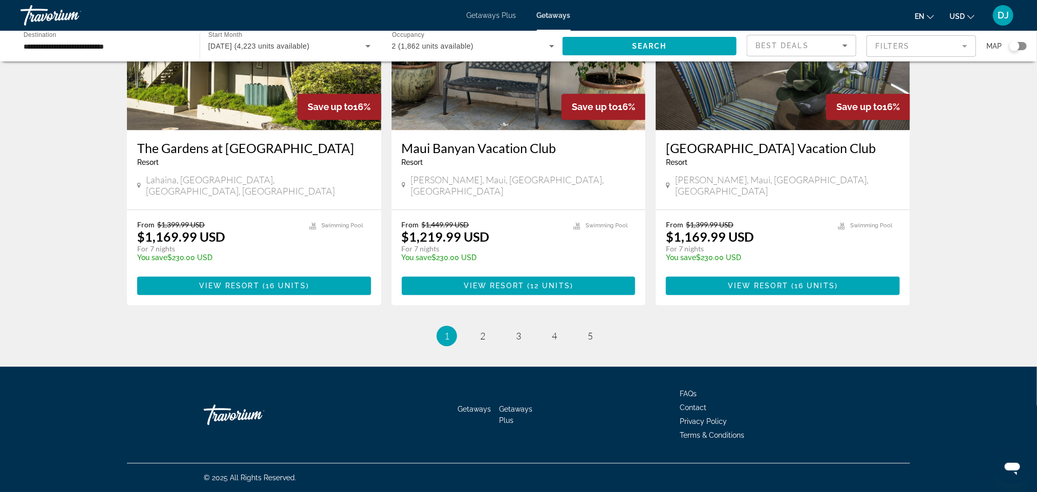
scroll to position [1785, 0]
click at [480, 341] on span "2" at bounding box center [482, 335] width 5 height 11
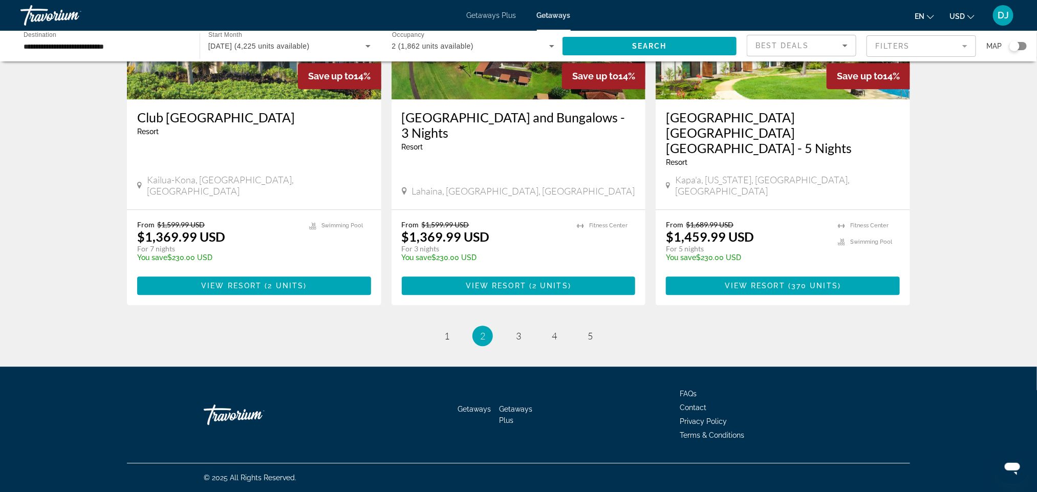
scroll to position [1765, 0]
click at [513, 345] on link "page 3" at bounding box center [519, 336] width 18 height 18
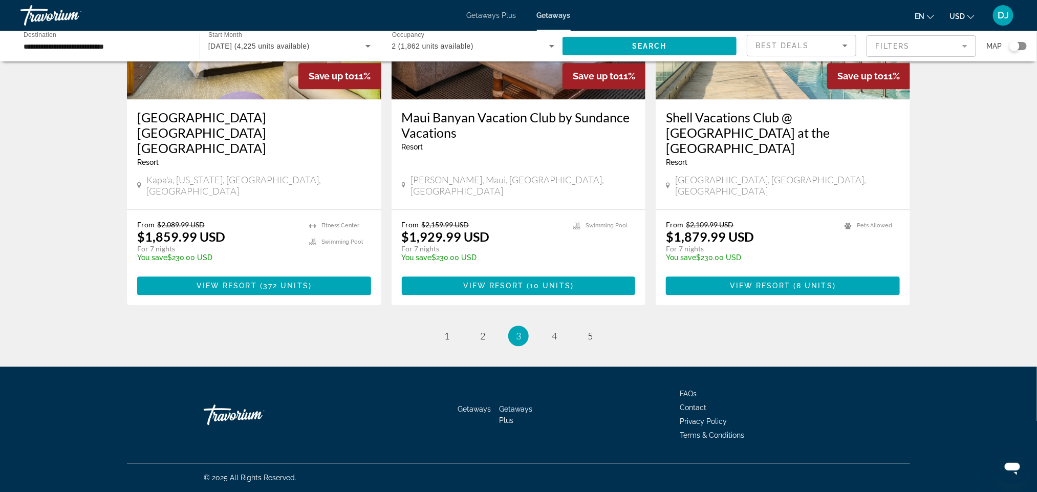
scroll to position [1820, 0]
click at [557, 330] on span "4" at bounding box center [554, 335] width 5 height 11
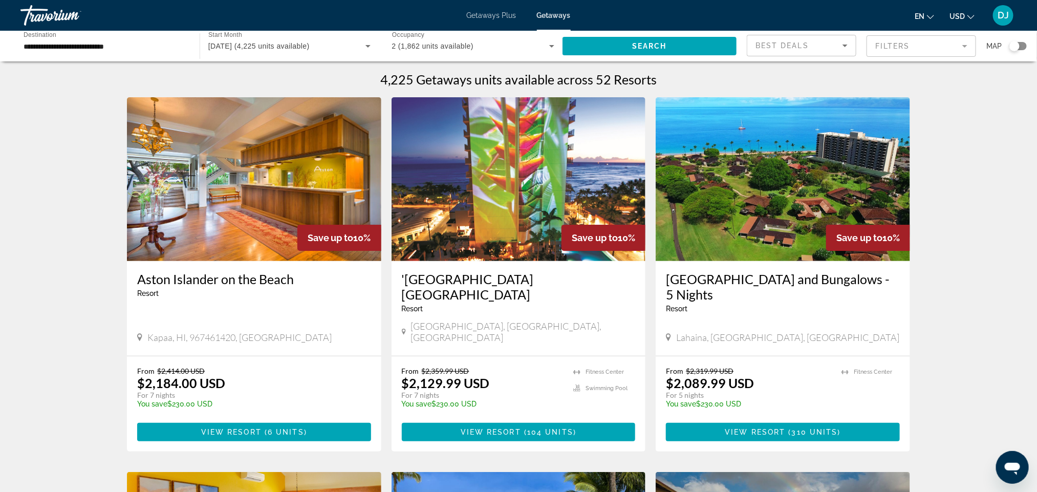
click at [944, 57] on mat-form-field "Filters" at bounding box center [921, 45] width 110 height 21
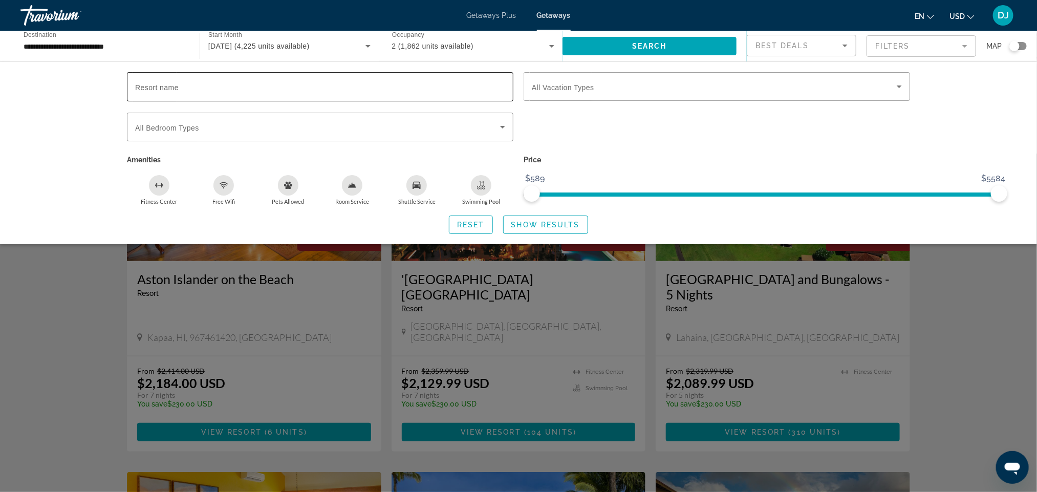
click at [135, 92] on label "Resort name" at bounding box center [156, 87] width 43 height 8
click at [135, 93] on input "Resort name" at bounding box center [320, 87] width 370 height 12
paste input "**********"
type input "**********"
click at [548, 229] on span "Show Results" at bounding box center [545, 225] width 69 height 8
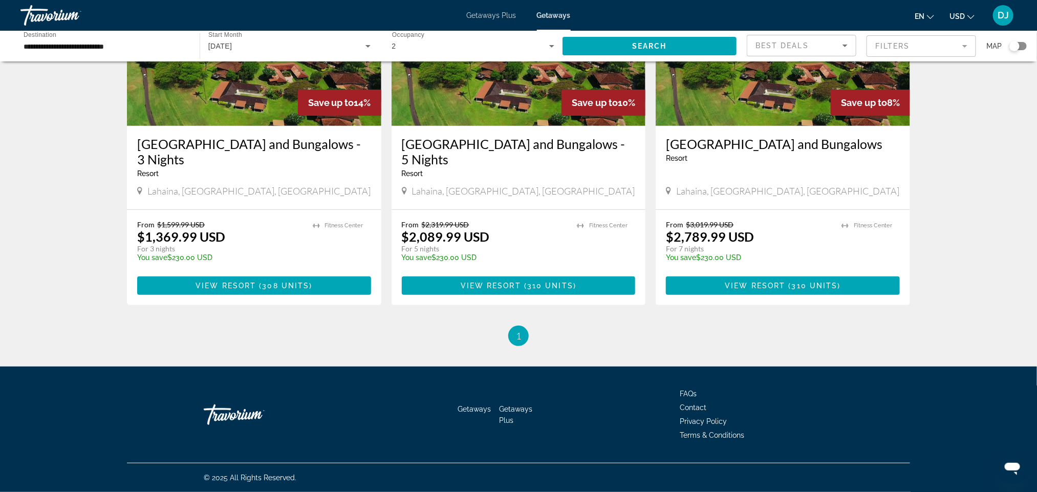
scroll to position [77, 0]
